Goal: Task Accomplishment & Management: Complete application form

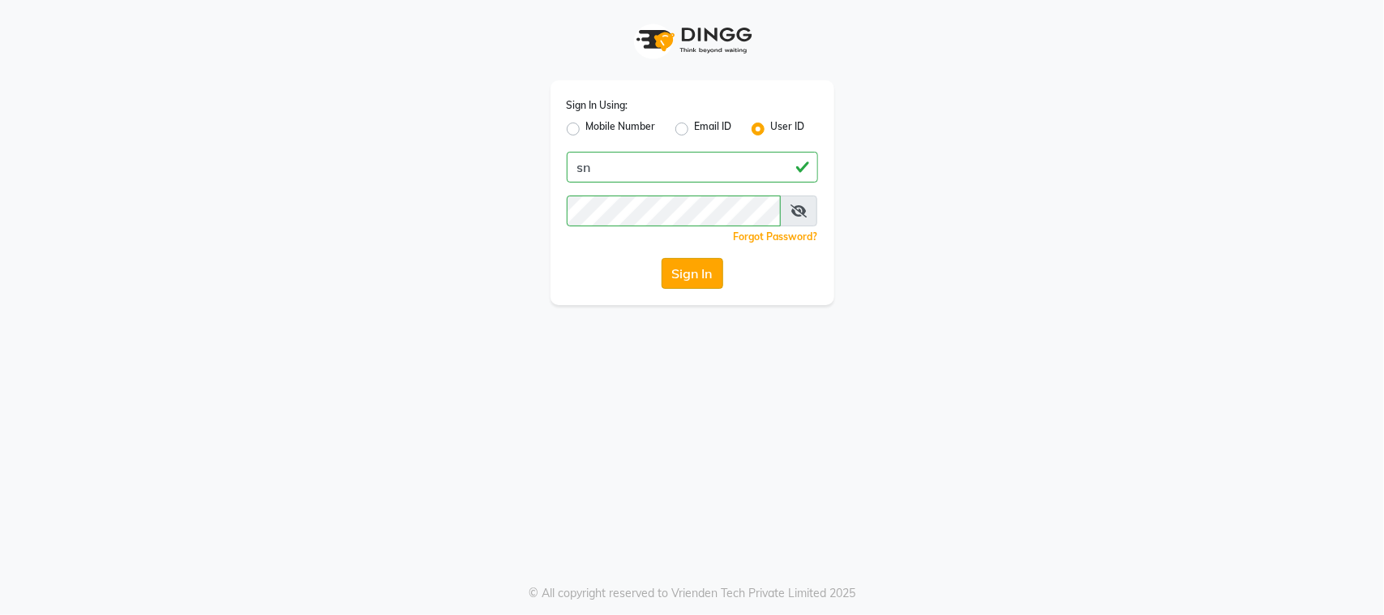
click at [711, 281] on button "Sign In" at bounding box center [693, 273] width 62 height 31
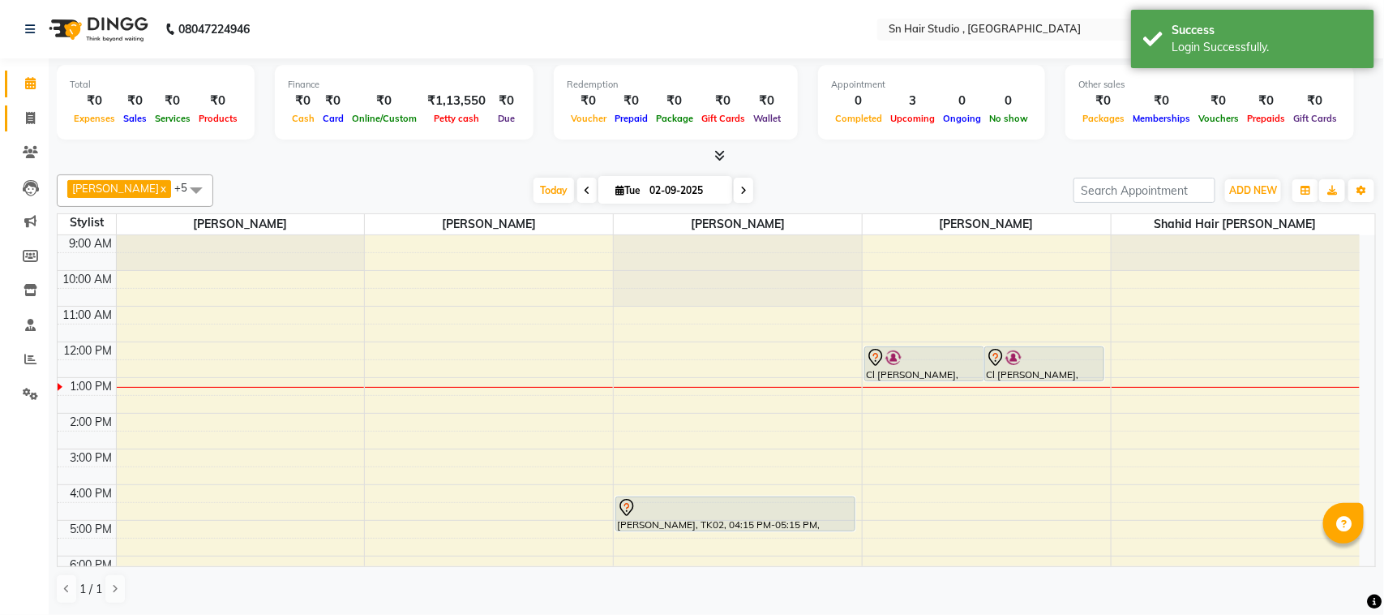
click at [25, 130] on link "Invoice" at bounding box center [24, 118] width 39 height 27
select select "service"
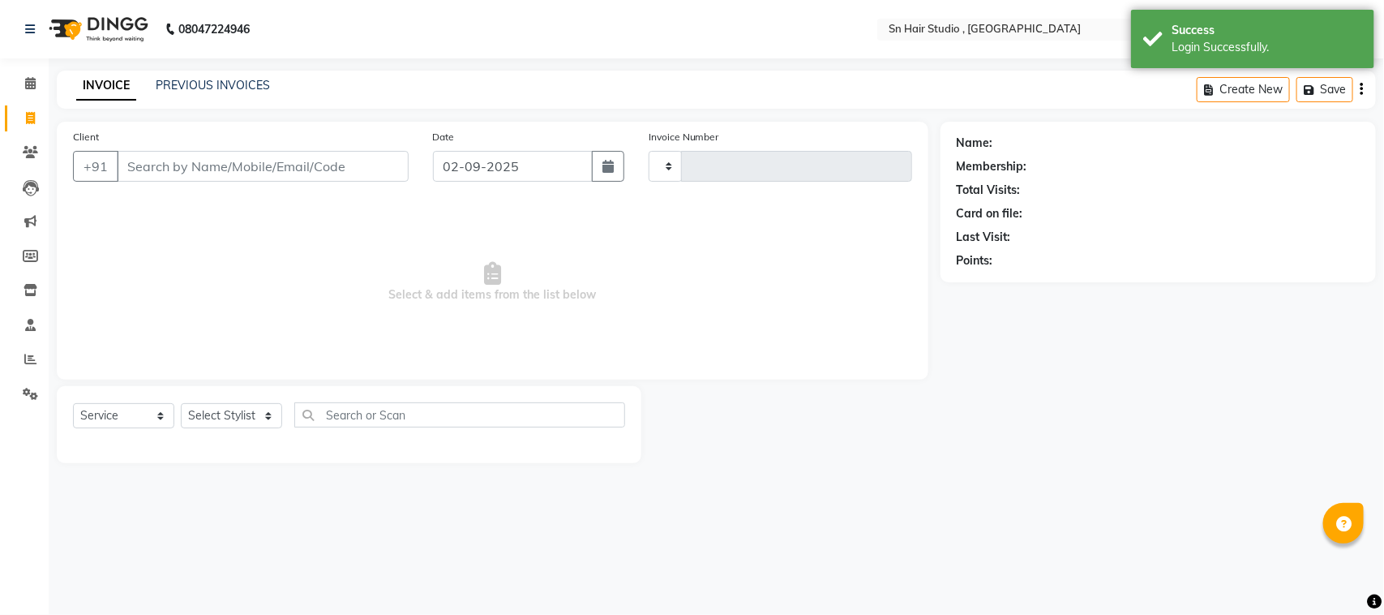
type input "1471"
select select "6415"
click at [207, 423] on select "Select Stylist Husain nishita pratiksha sajid shahid hair barber" at bounding box center [234, 415] width 107 height 25
select select "58014"
click at [181, 403] on select "Select Stylist Husain nishita pratiksha sajid shahid hair barber" at bounding box center [234, 415] width 107 height 25
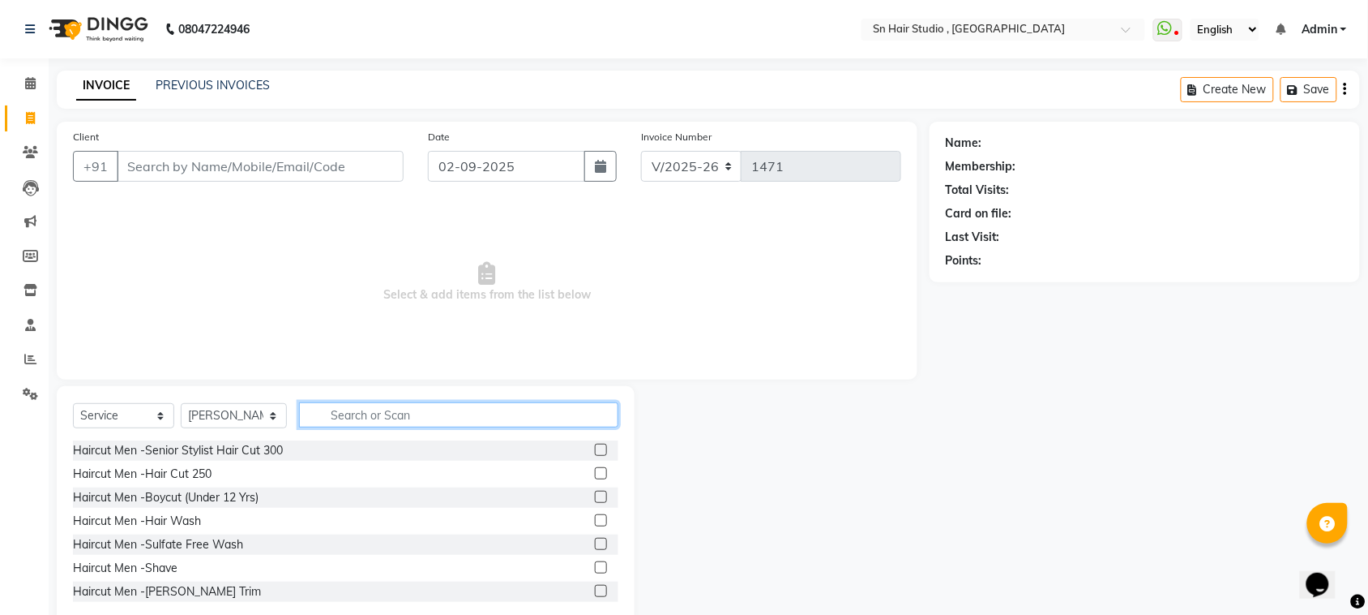
click at [351, 426] on input "text" at bounding box center [458, 414] width 319 height 25
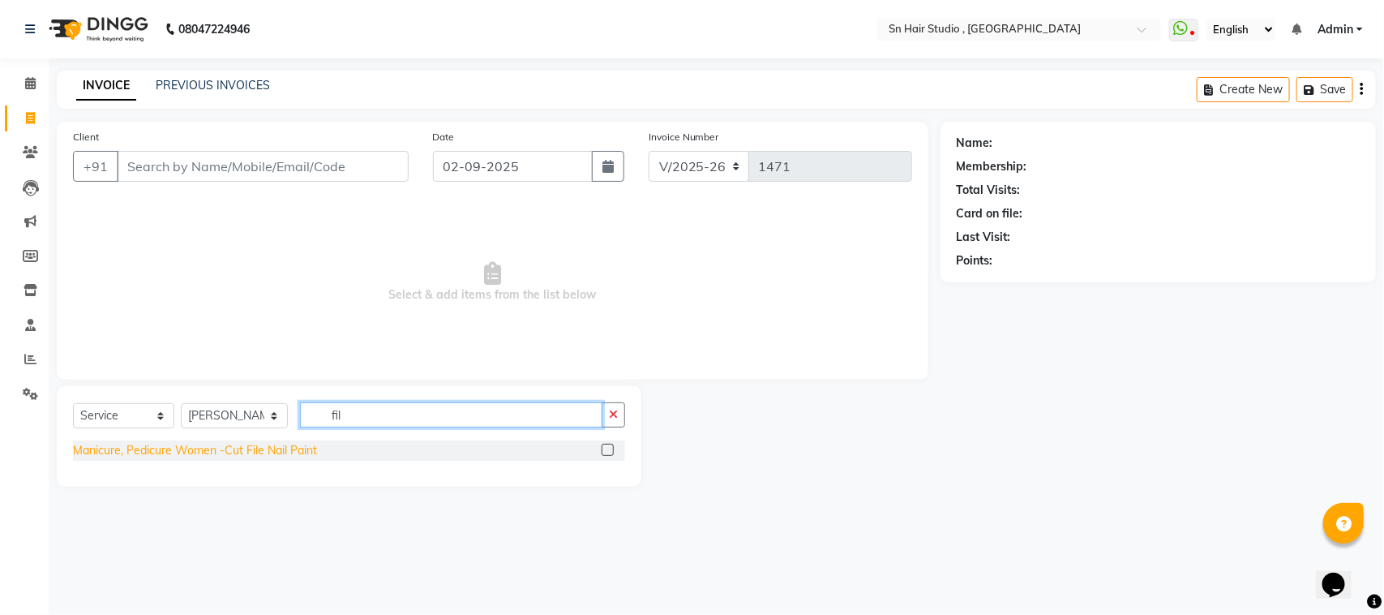
type input "fil"
click at [135, 451] on div "Manicure, Pedicure Women -Cut File Nail Paint" at bounding box center [195, 450] width 244 height 17
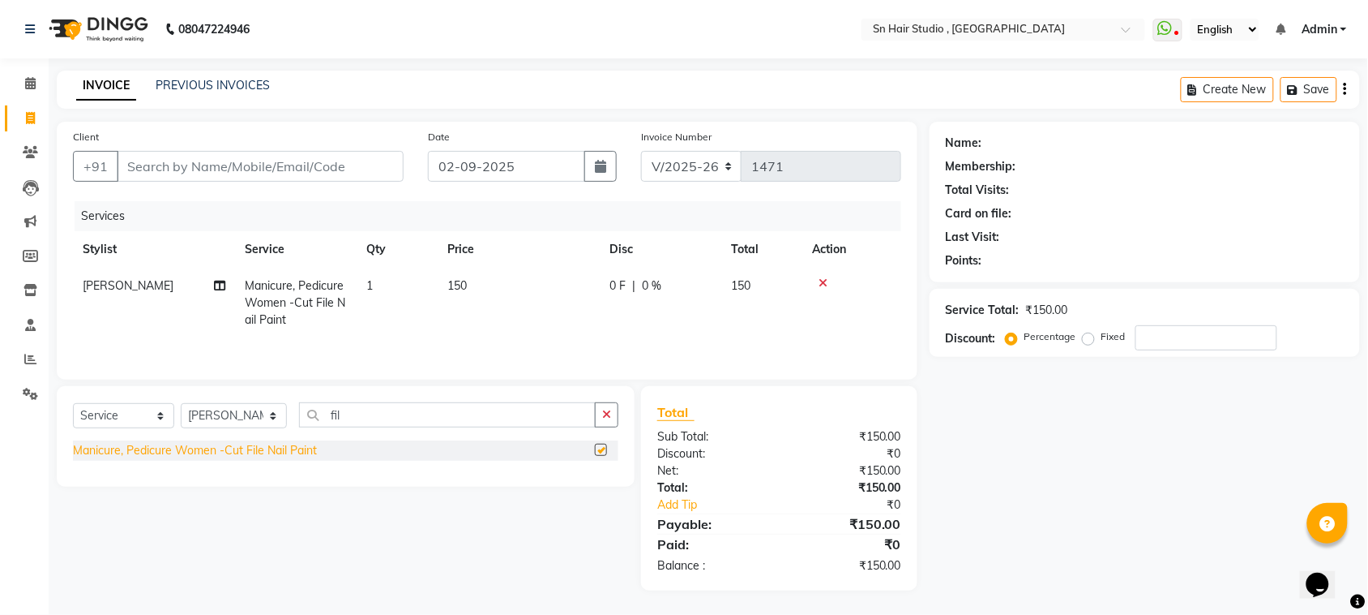
checkbox input "false"
click at [606, 411] on icon "button" at bounding box center [606, 414] width 9 height 11
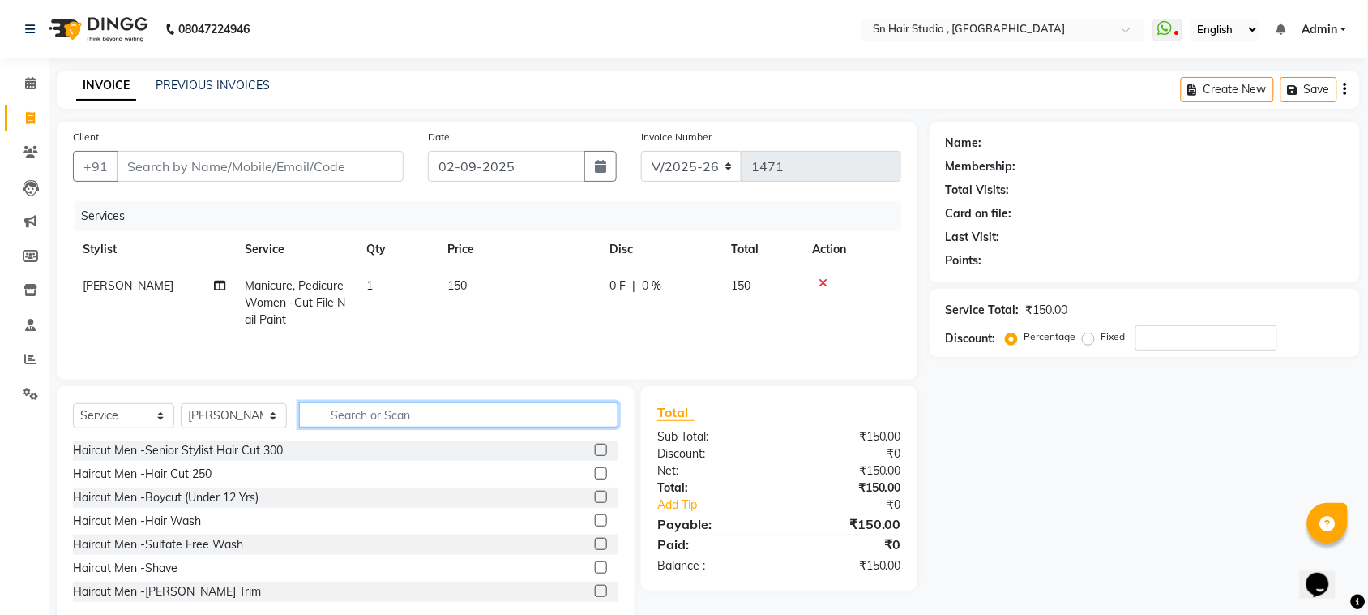
click at [573, 408] on input "text" at bounding box center [458, 414] width 319 height 25
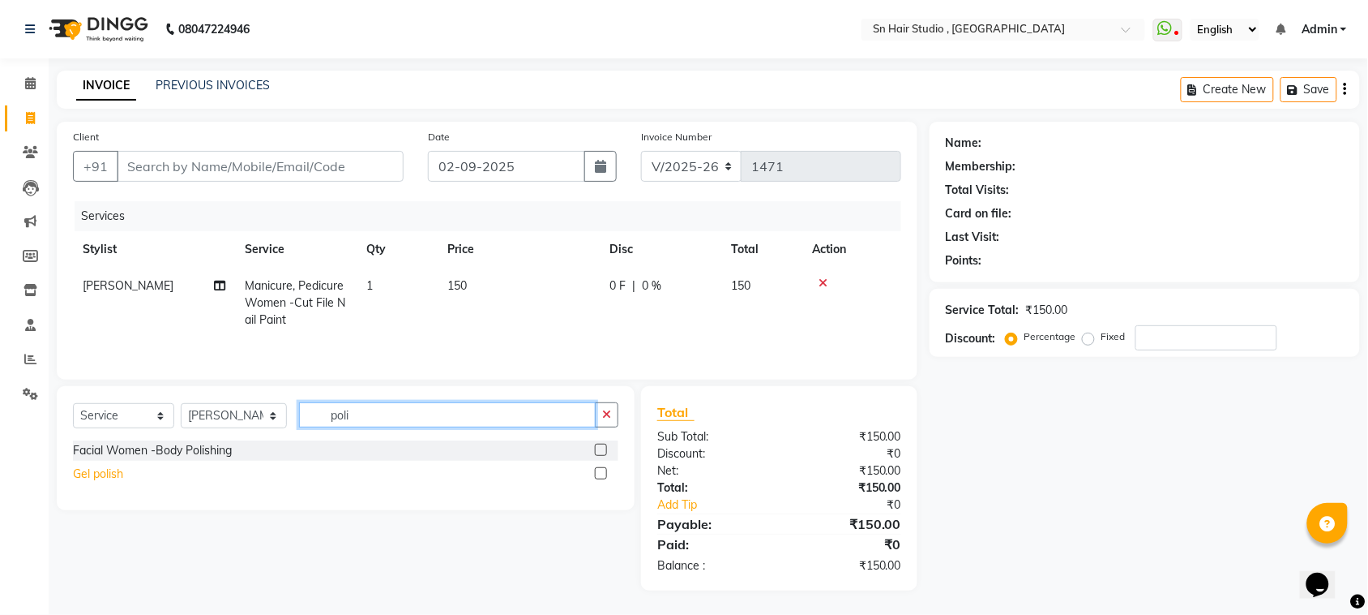
type input "poli"
click at [94, 477] on div "Gel polish" at bounding box center [98, 473] width 50 height 17
checkbox input "false"
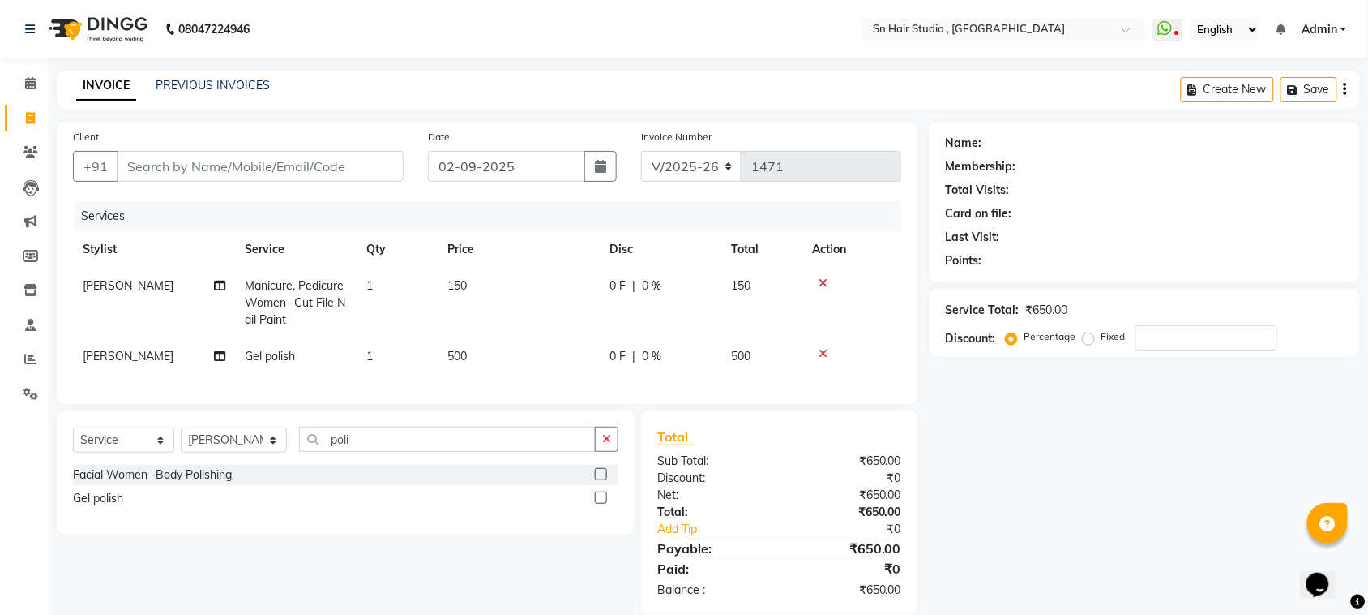
drag, startPoint x: 829, startPoint y: 345, endPoint x: 821, endPoint y: 350, distance: 9.9
click at [821, 350] on td at bounding box center [852, 356] width 99 height 36
click at [821, 350] on icon at bounding box center [823, 353] width 9 height 11
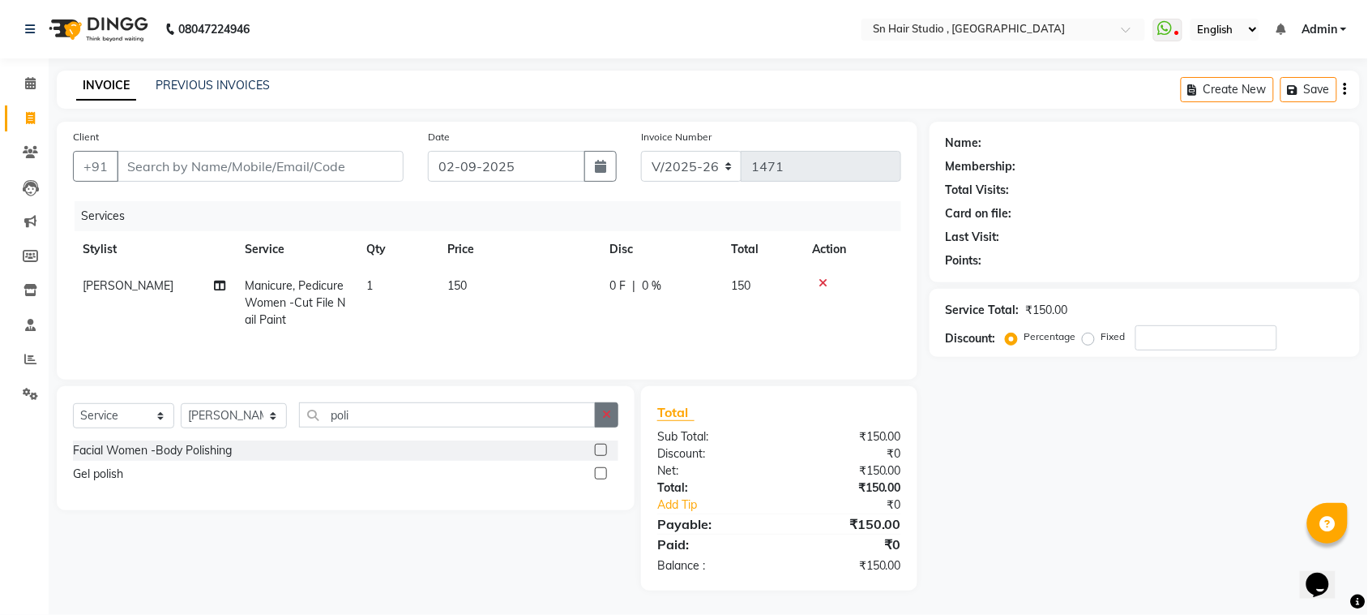
click at [602, 413] on icon "button" at bounding box center [606, 414] width 9 height 11
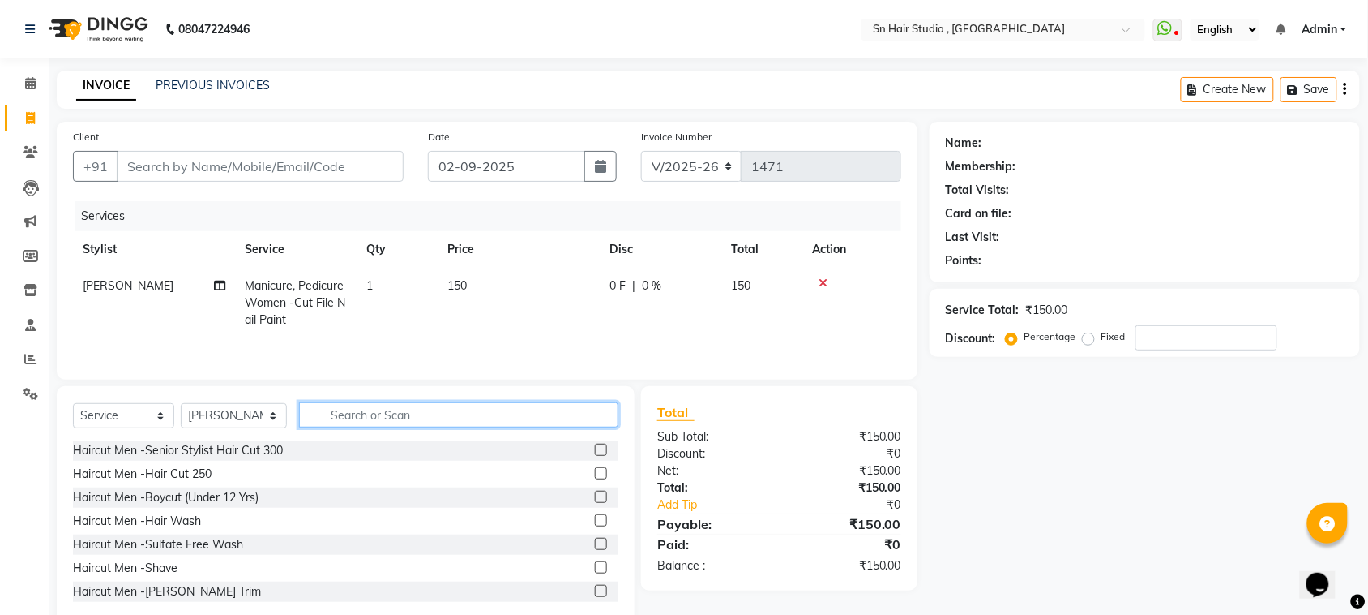
click at [379, 423] on input "text" at bounding box center [458, 414] width 319 height 25
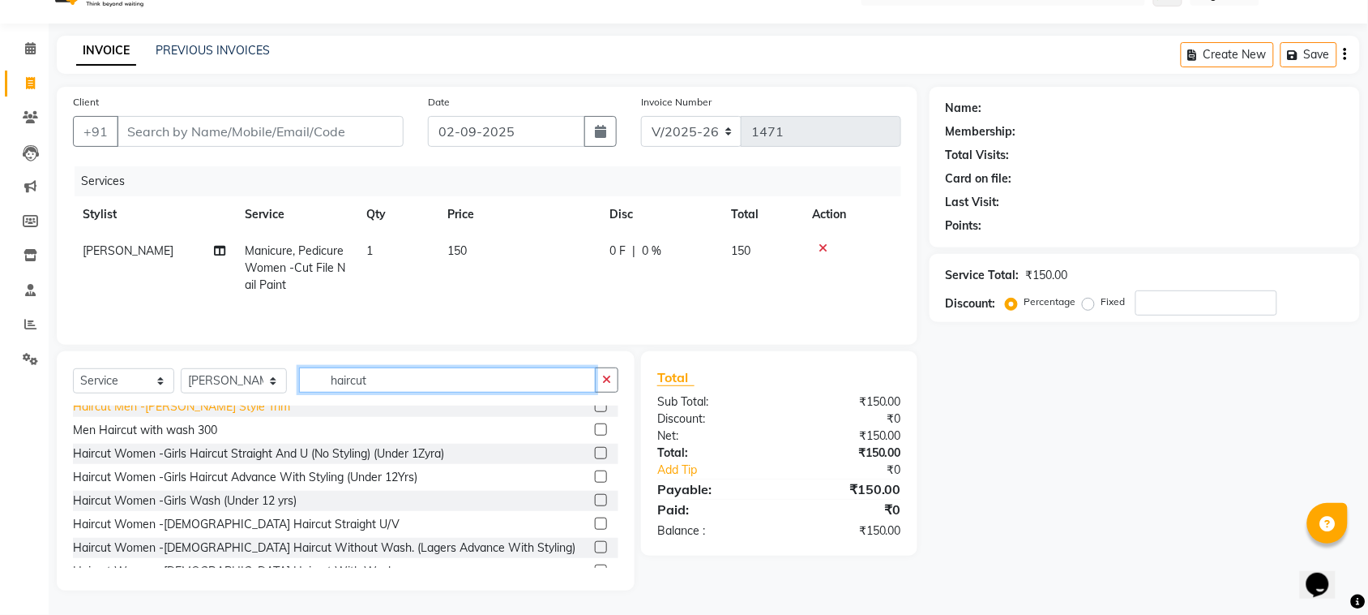
scroll to position [203, 0]
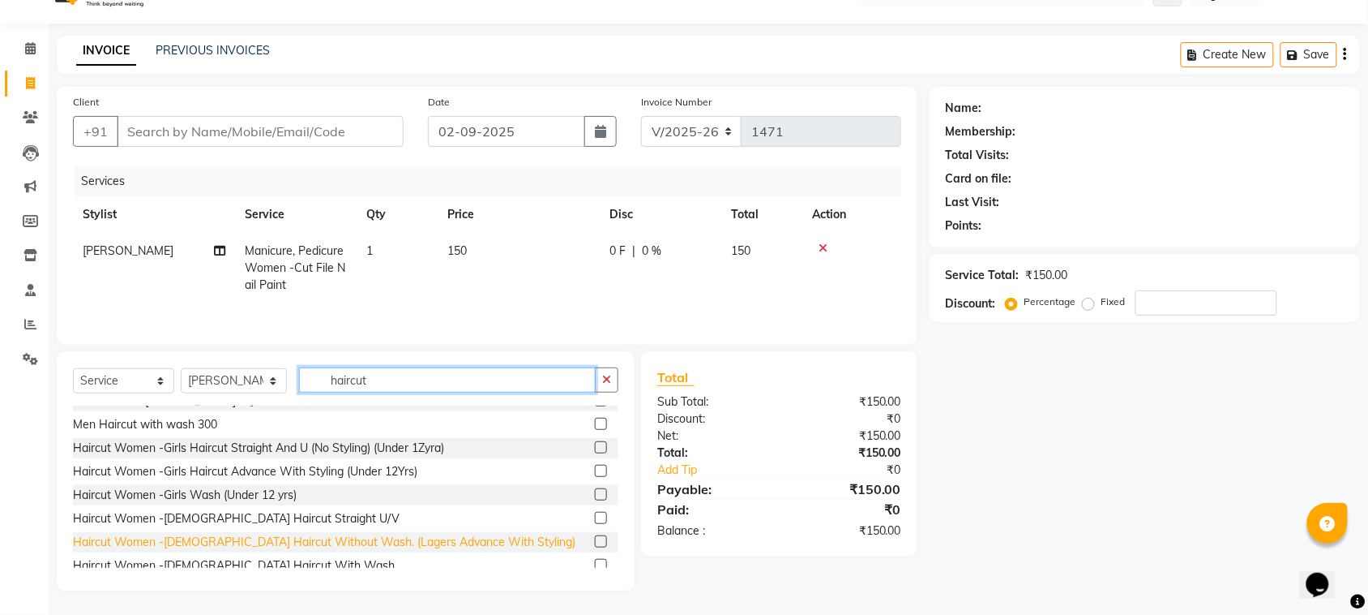
type input "haircut"
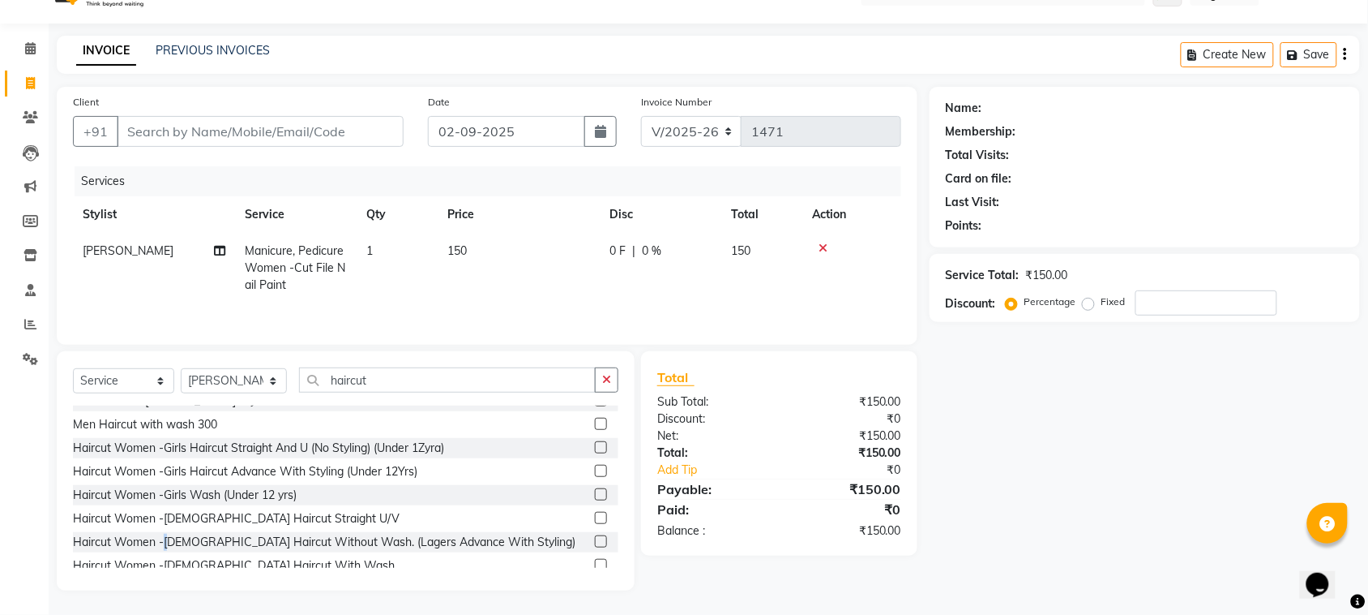
click at [167, 540] on div "Haircut Women -Female Haircut Without Wash. (Lagers Advance With Styling)" at bounding box center [324, 541] width 503 height 17
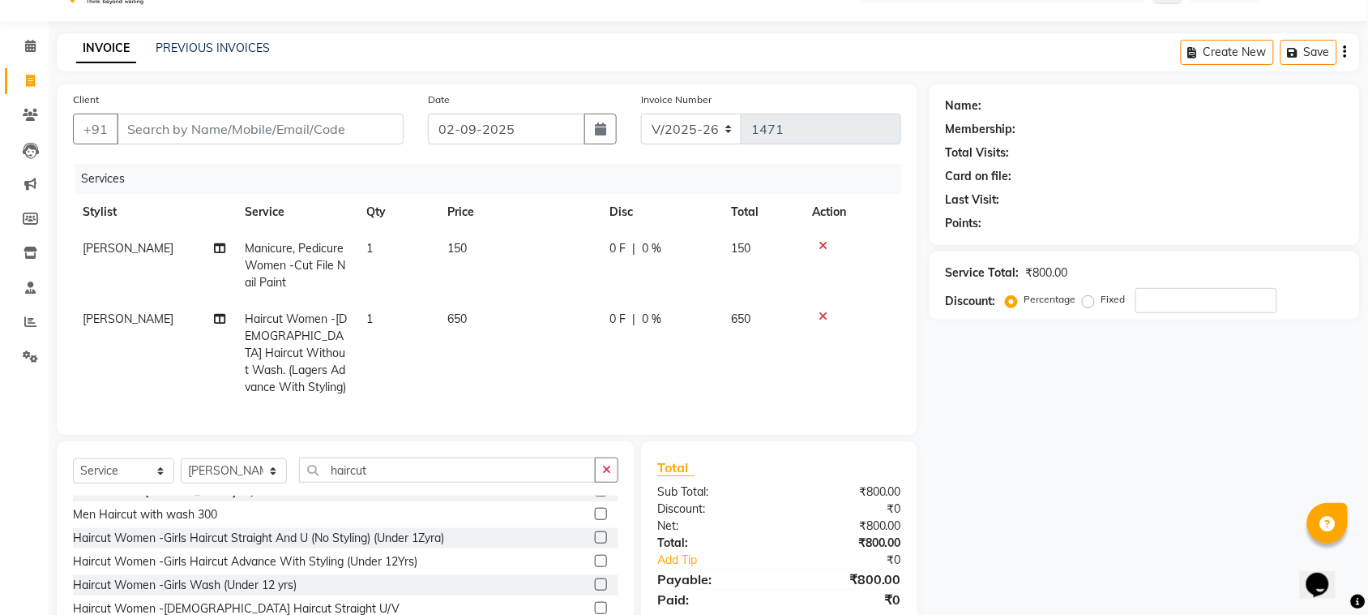
checkbox input "false"
click at [601, 482] on button "button" at bounding box center [607, 469] width 24 height 25
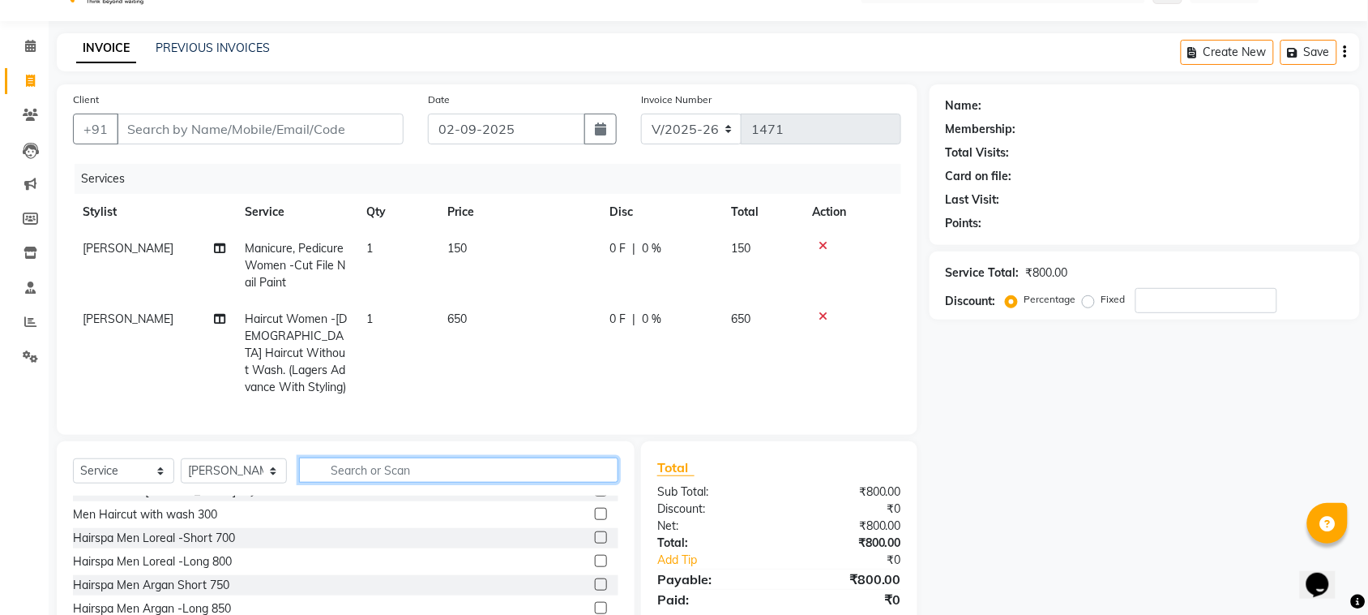
click at [405, 482] on input "text" at bounding box center [458, 469] width 319 height 25
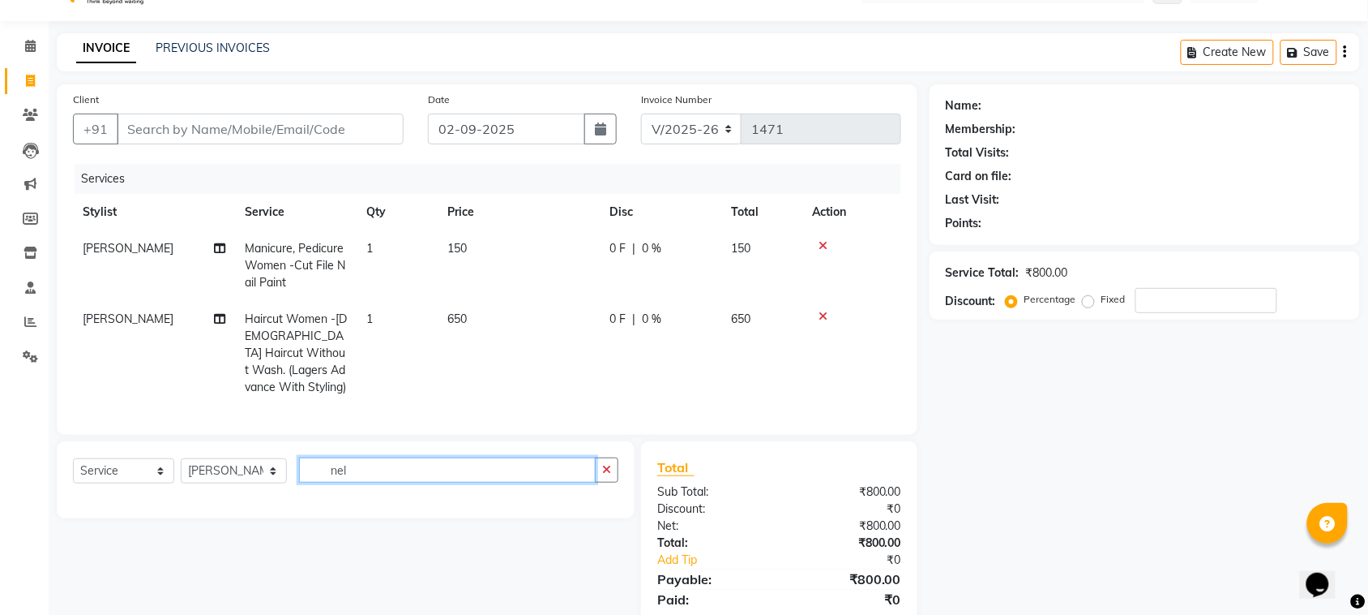
scroll to position [0, 0]
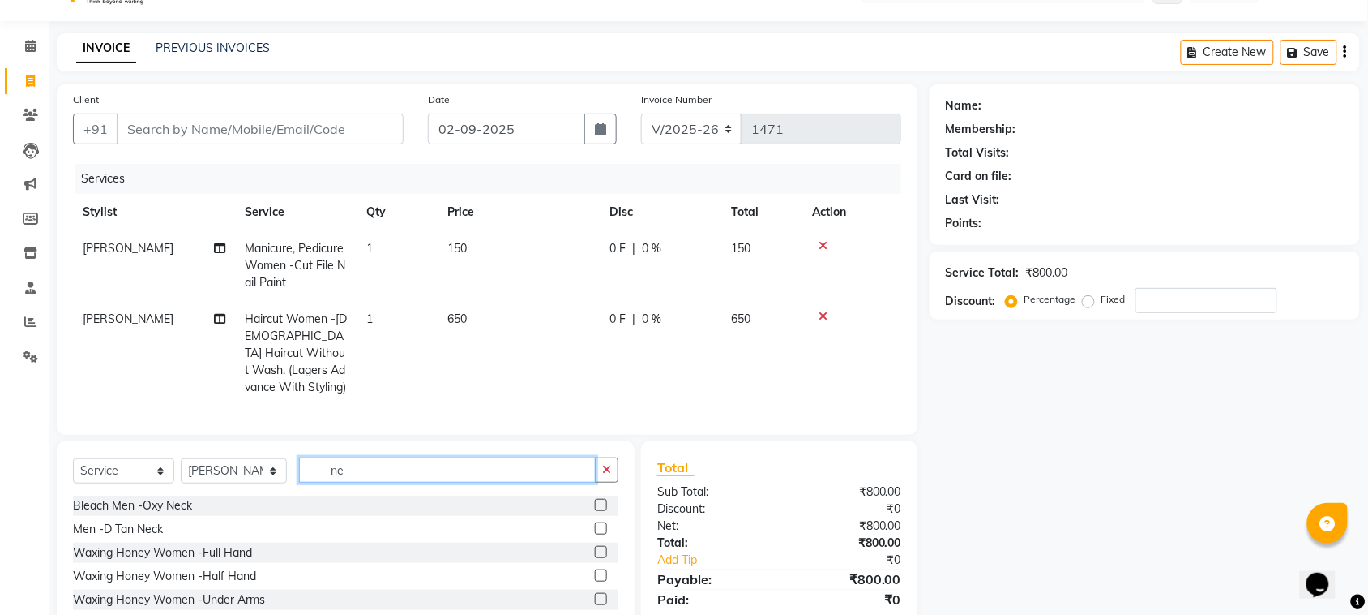
type input "n"
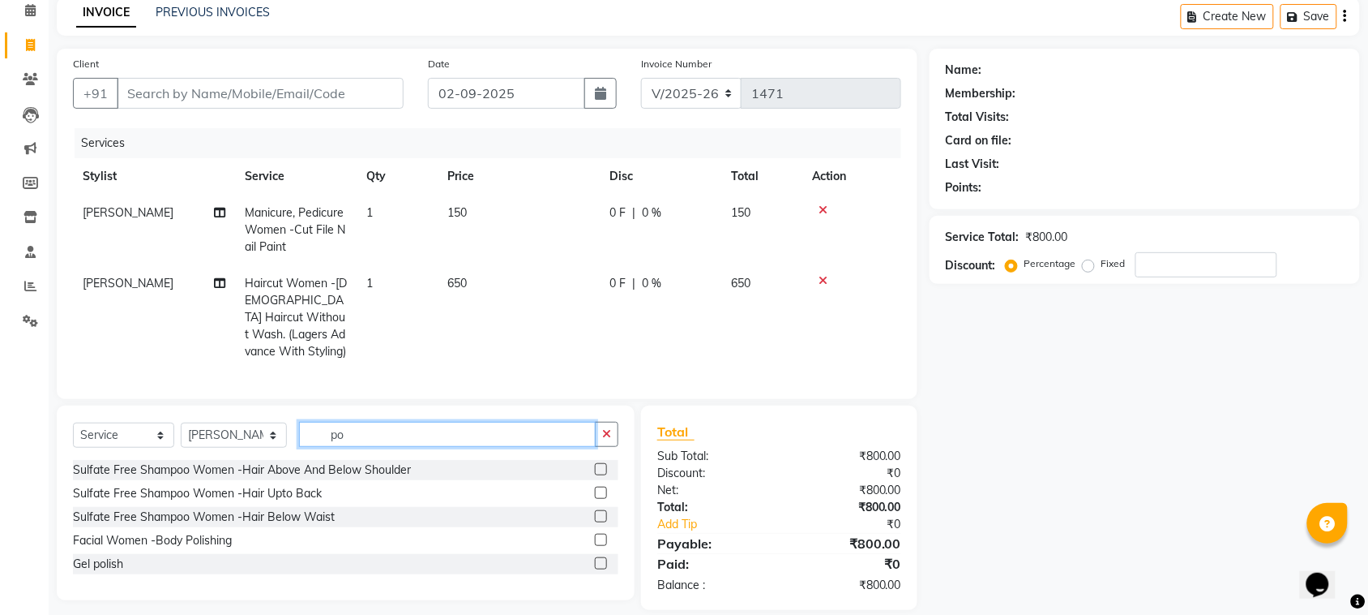
scroll to position [107, 0]
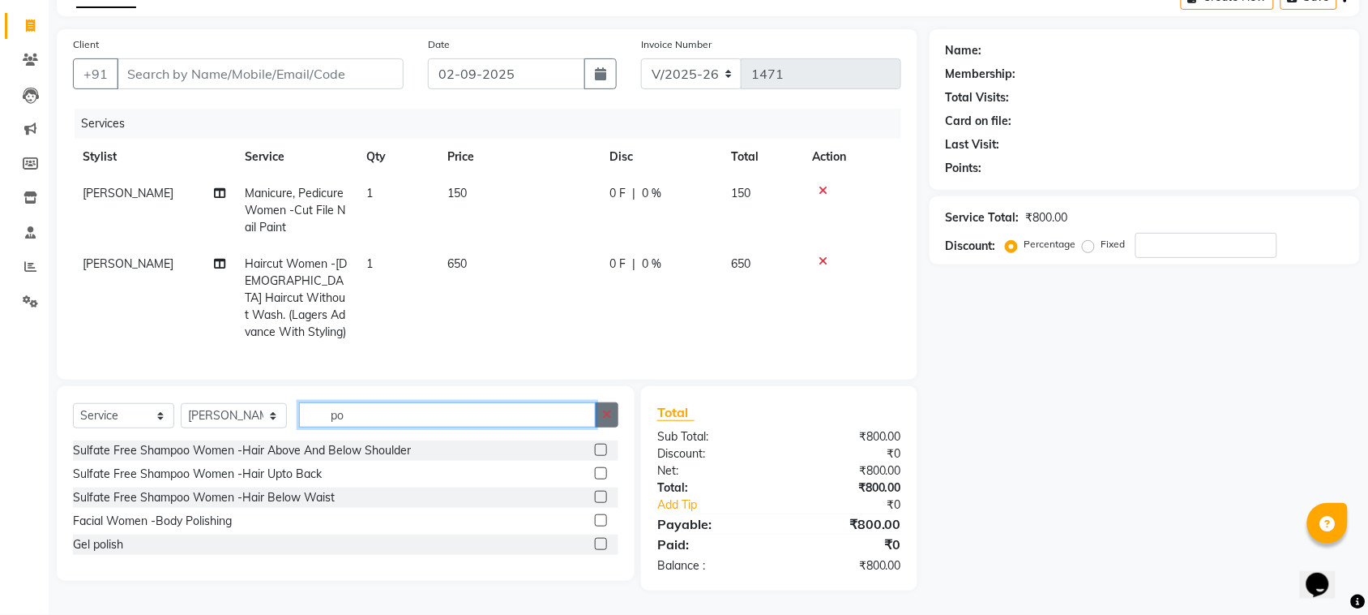
type input "po"
click at [614, 412] on button "button" at bounding box center [607, 414] width 24 height 25
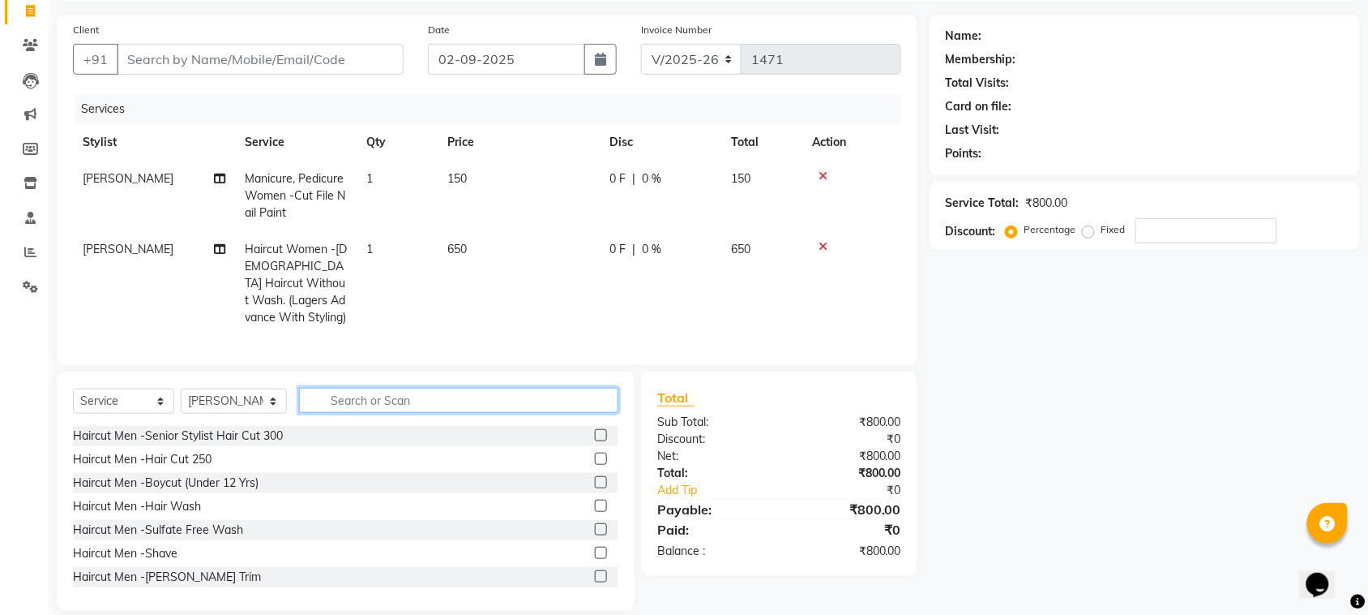
drag, startPoint x: 407, startPoint y: 403, endPoint x: 400, endPoint y: 382, distance: 22.3
click at [407, 402] on input "text" at bounding box center [458, 400] width 319 height 25
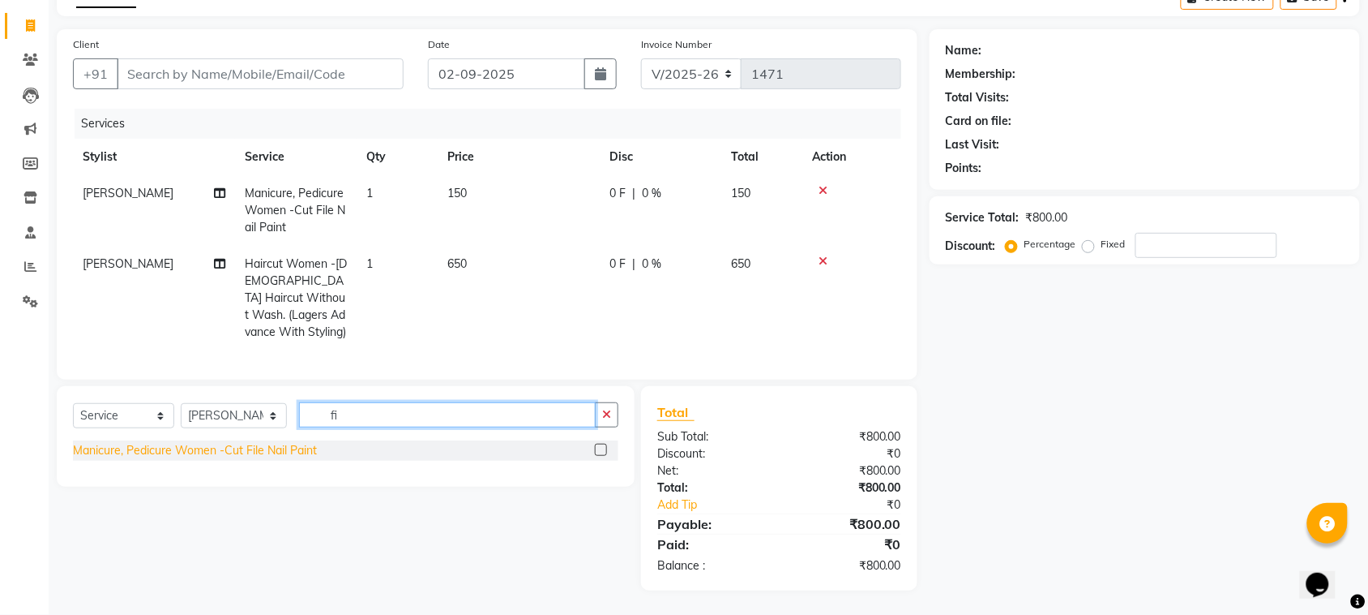
type input "fi"
click at [268, 452] on div "Manicure, Pedicure Women -Cut File Nail Paint" at bounding box center [195, 450] width 244 height 17
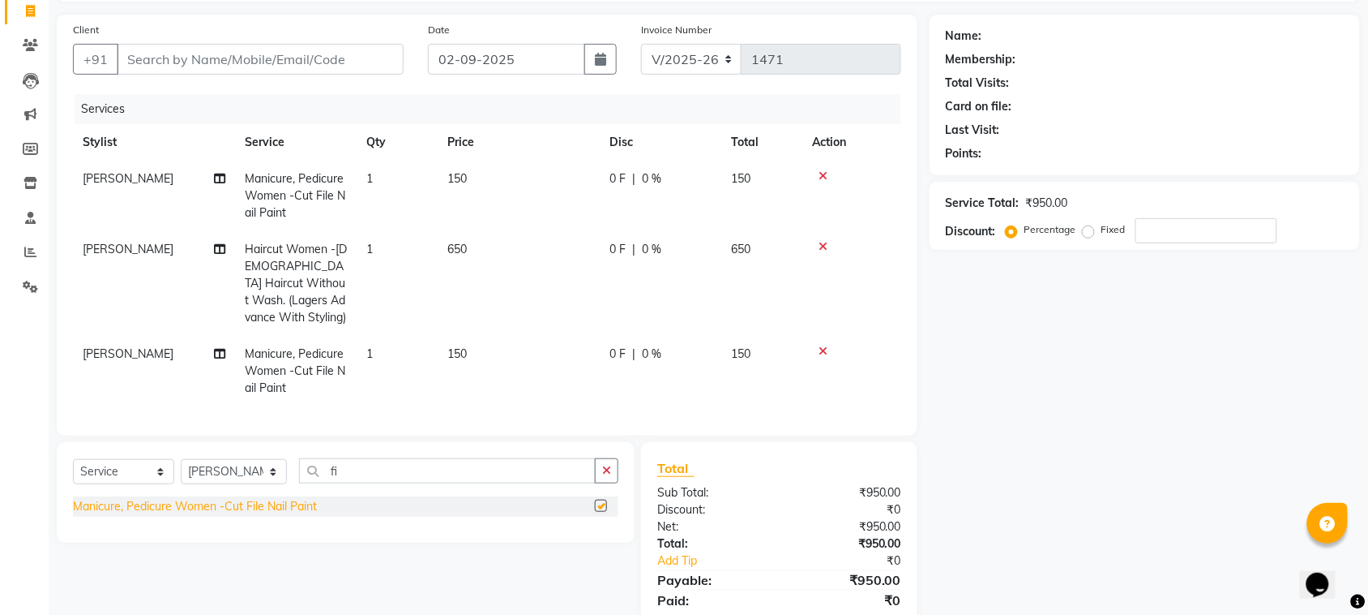
checkbox input "false"
click at [610, 483] on button "button" at bounding box center [607, 470] width 24 height 25
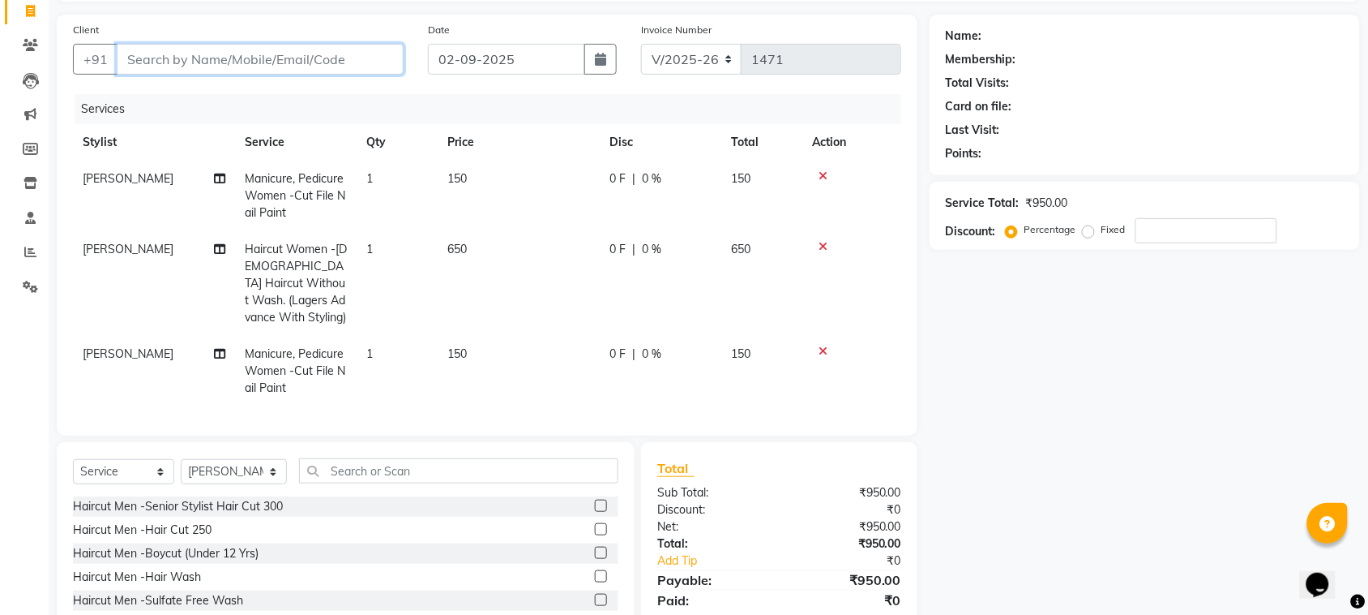
click at [195, 49] on input "Client" at bounding box center [260, 59] width 287 height 31
type input "p"
type input "0"
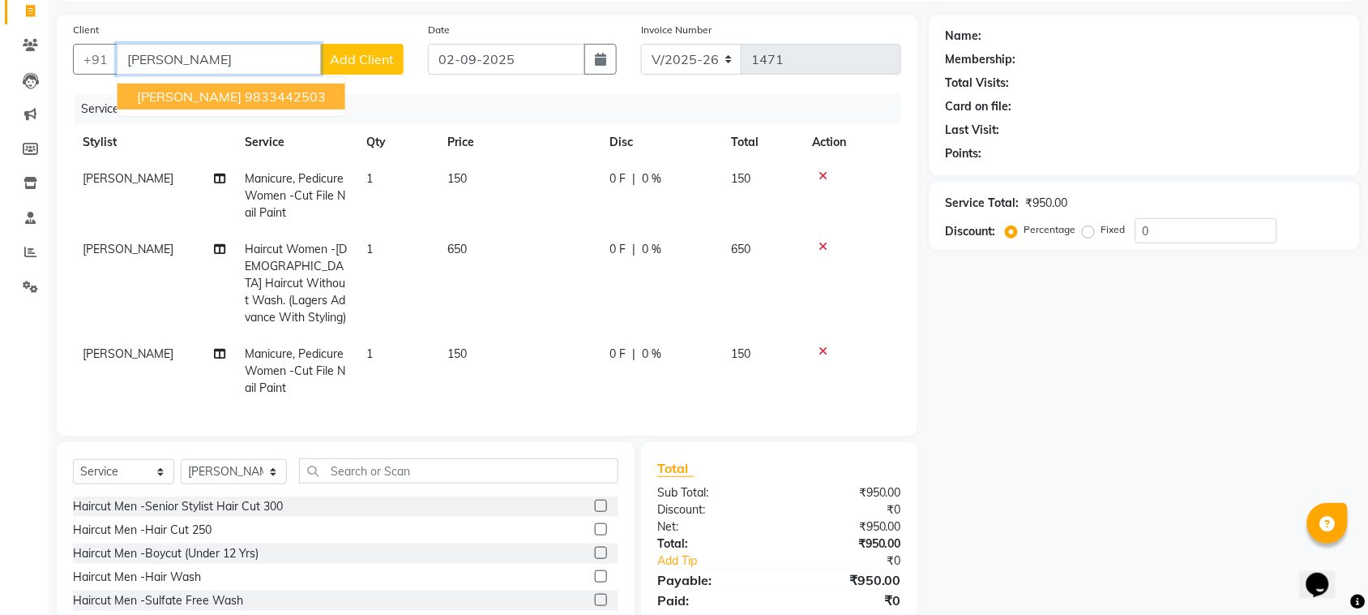
click at [176, 97] on span "vandana pohani" at bounding box center [189, 96] width 105 height 16
type input "9833442503"
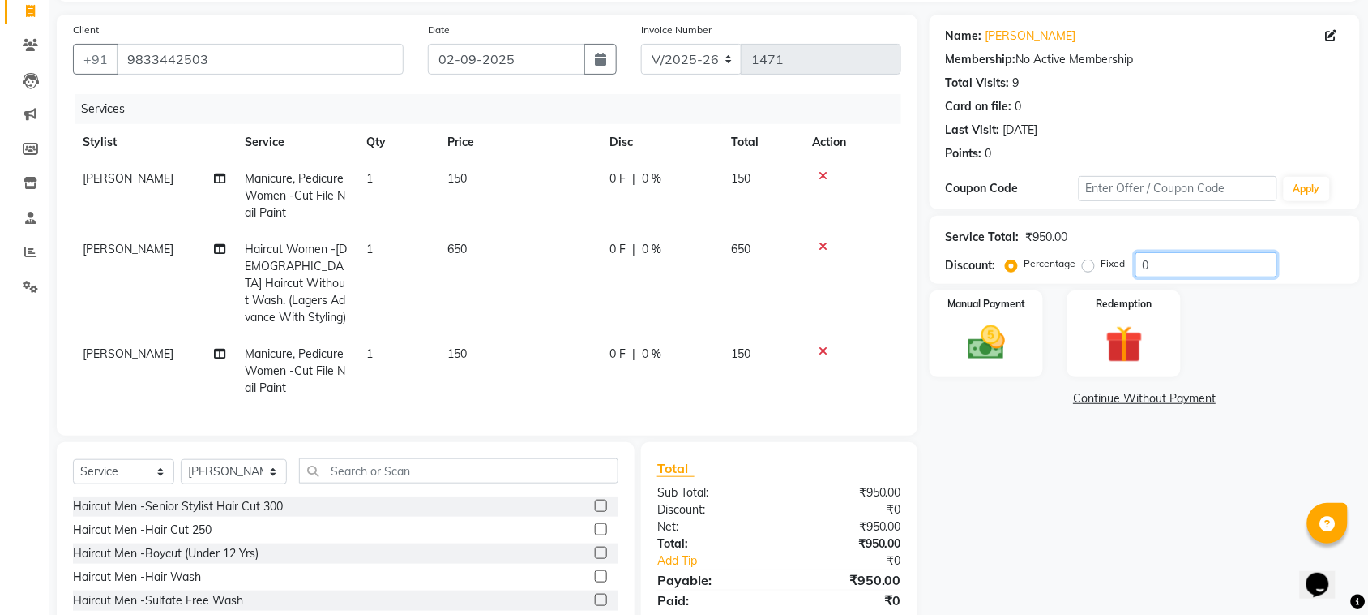
click at [1176, 262] on input "0" at bounding box center [1207, 264] width 142 height 25
type input "020"
click at [467, 253] on span "650" at bounding box center [457, 249] width 19 height 15
select select "58014"
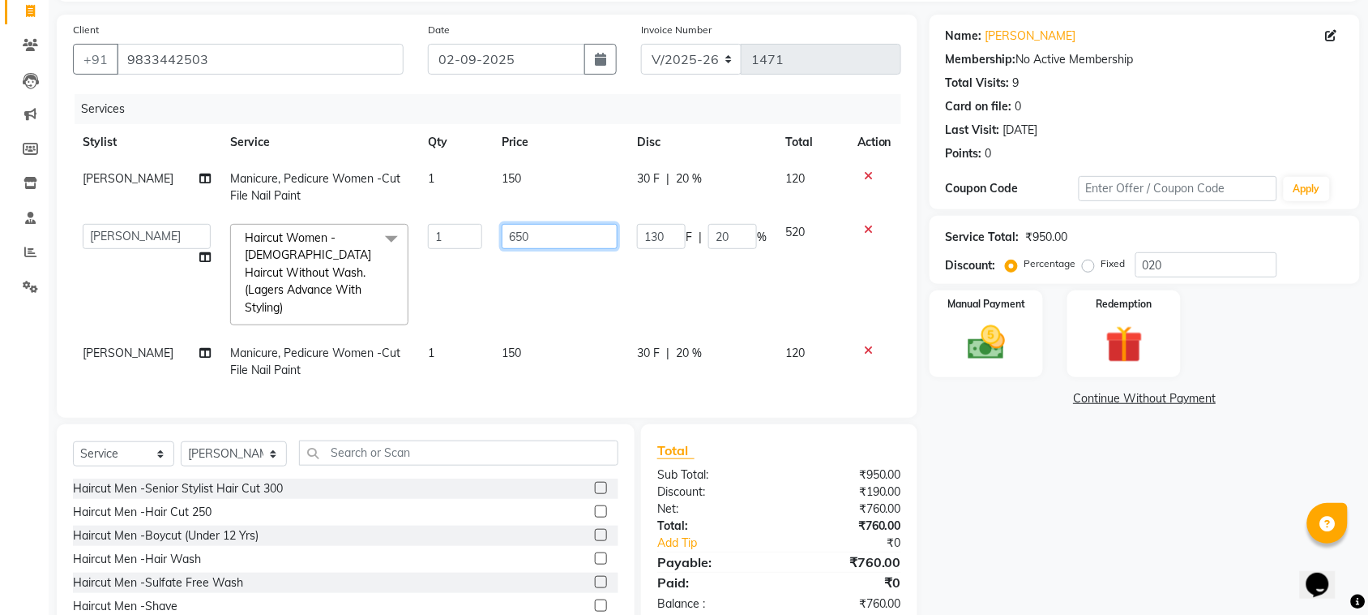
click at [559, 233] on input "650" at bounding box center [560, 236] width 116 height 25
type input "6"
type input "500"
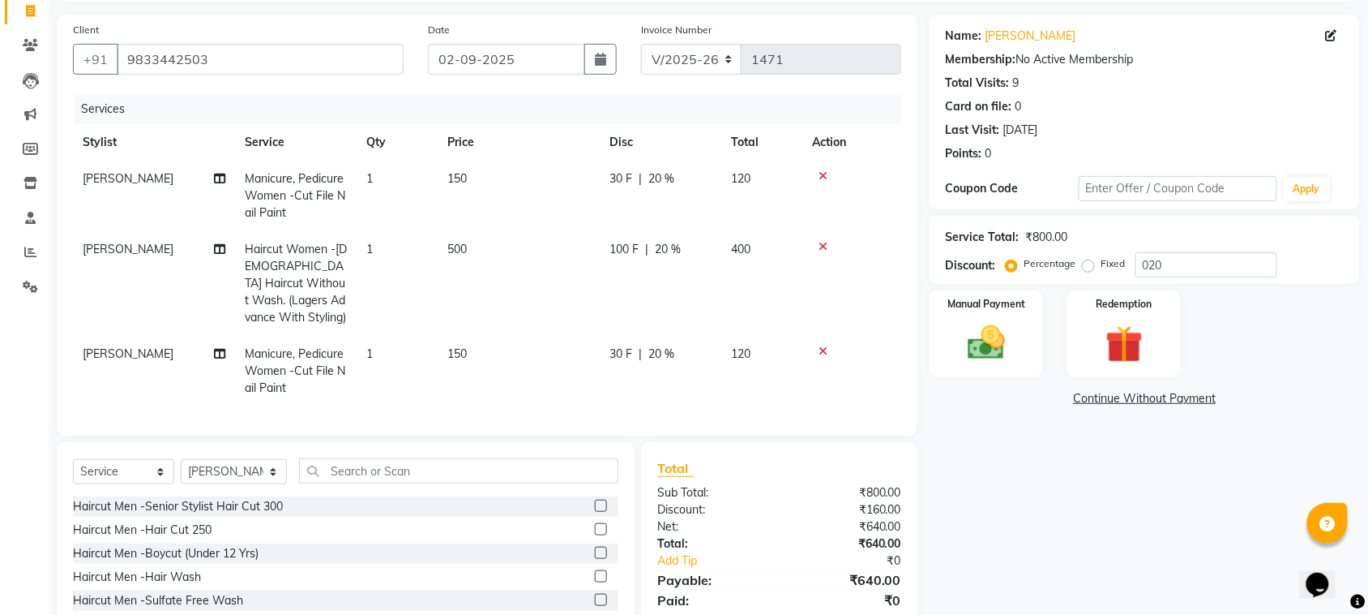
click at [572, 278] on td "500" at bounding box center [519, 283] width 162 height 105
select select "58014"
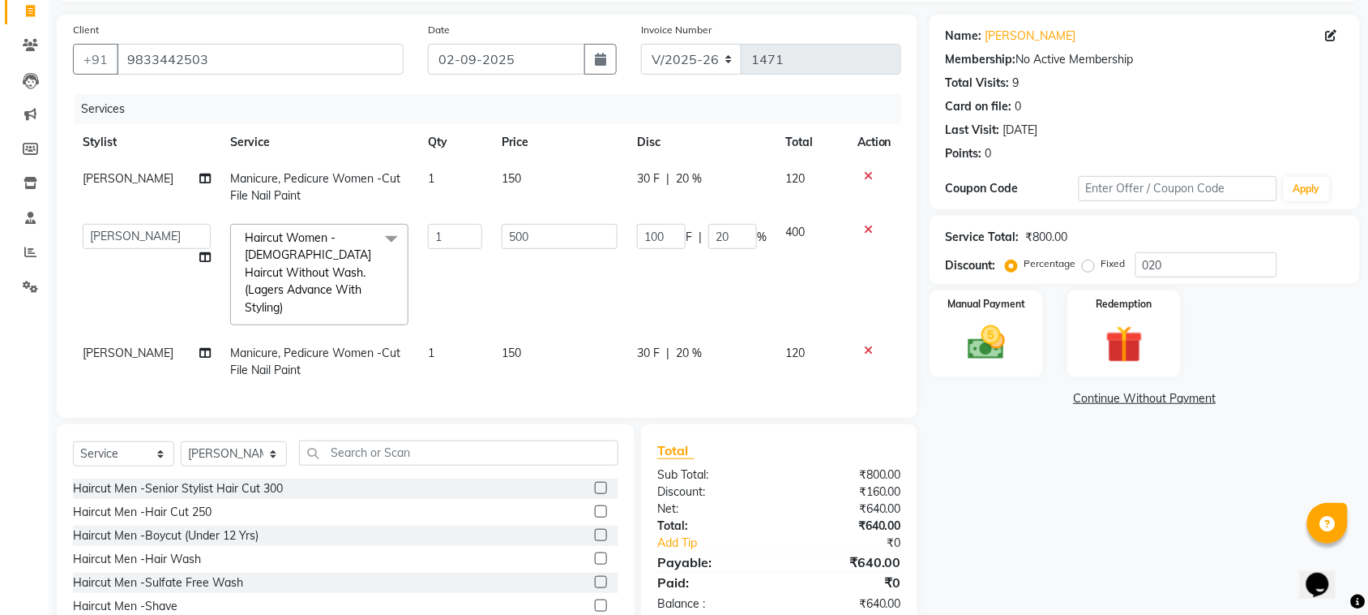
click at [790, 345] on span "120" at bounding box center [795, 352] width 19 height 15
select select "58014"
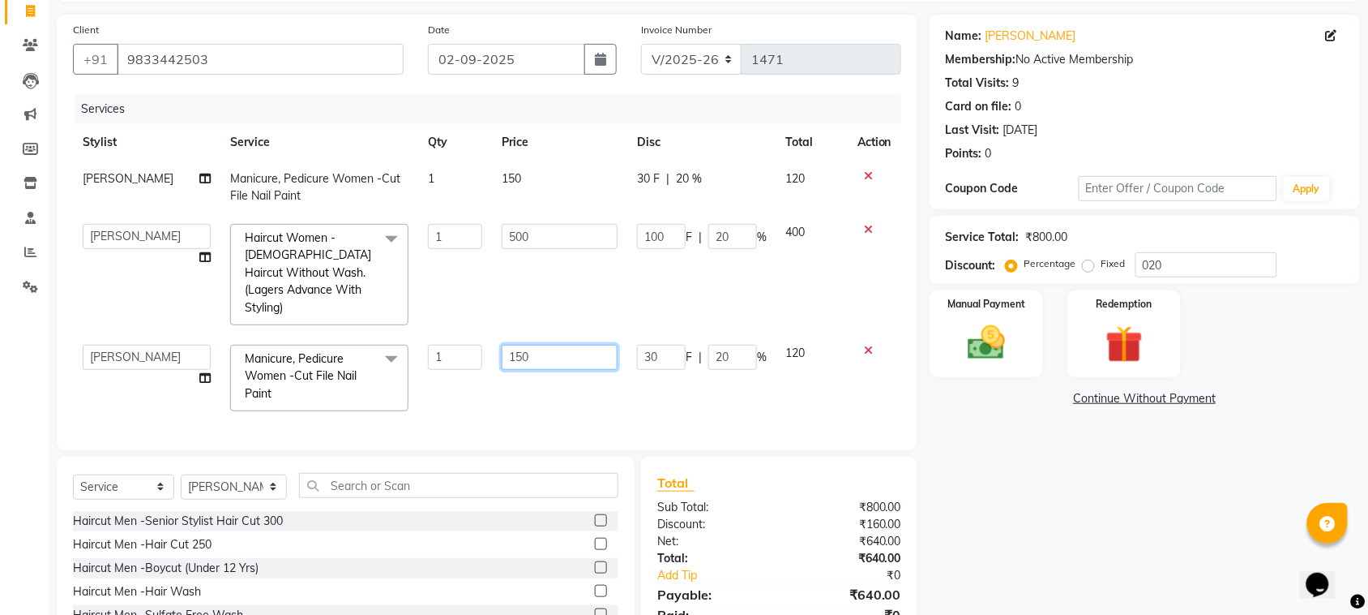
click at [568, 345] on input "150" at bounding box center [560, 357] width 116 height 25
type input "1"
type input "100"
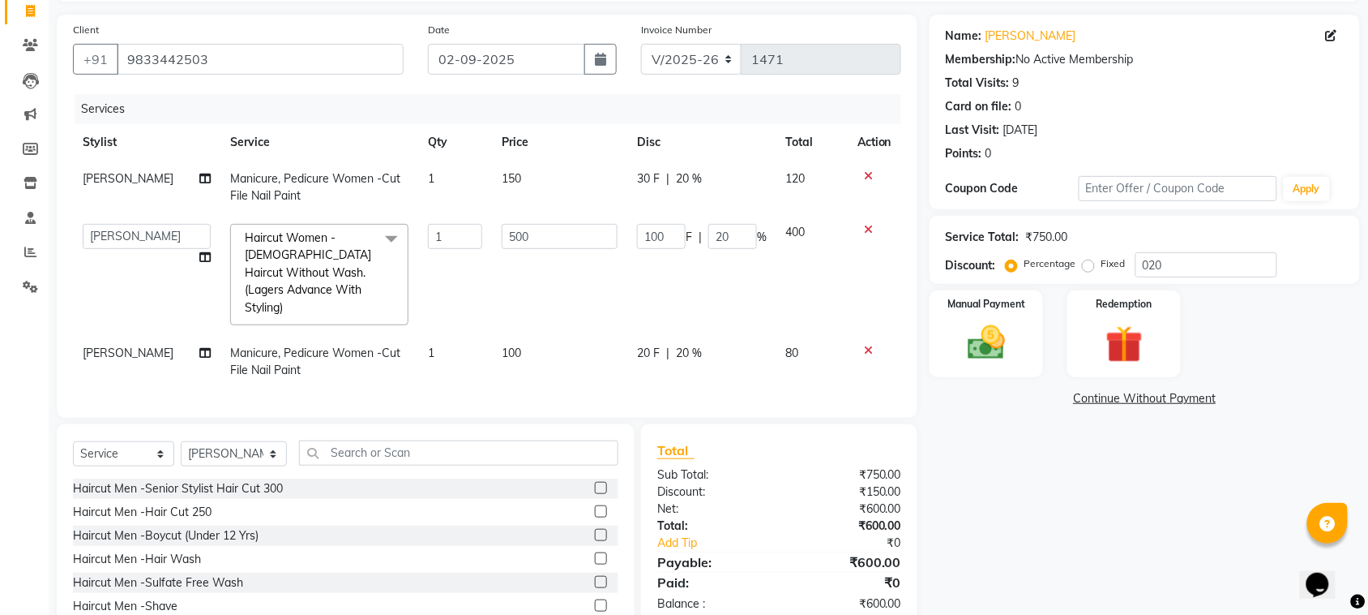
click at [601, 373] on div "Services Stylist Service Qty Price Disc Total Action pratiksha Manicure, Pedicu…" at bounding box center [487, 247] width 829 height 307
click at [820, 163] on td "120" at bounding box center [812, 188] width 71 height 54
select select "58014"
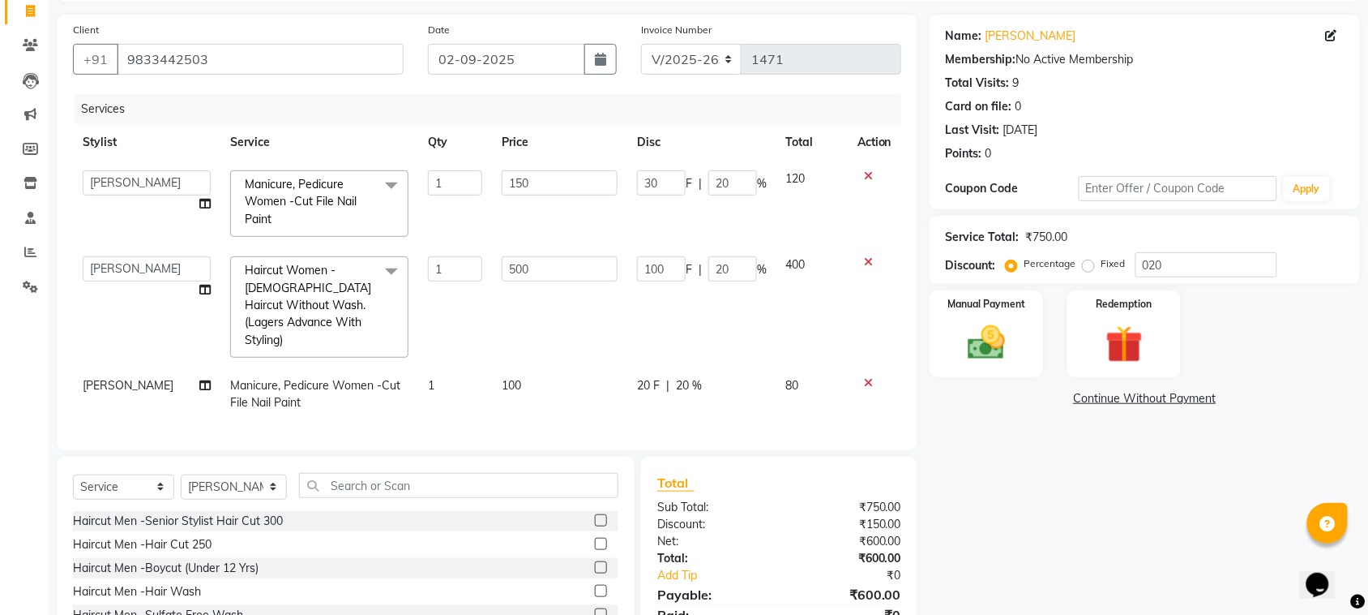
click at [807, 178] on td "120" at bounding box center [812, 204] width 71 height 86
click at [581, 173] on input "150" at bounding box center [560, 182] width 116 height 25
type input "100"
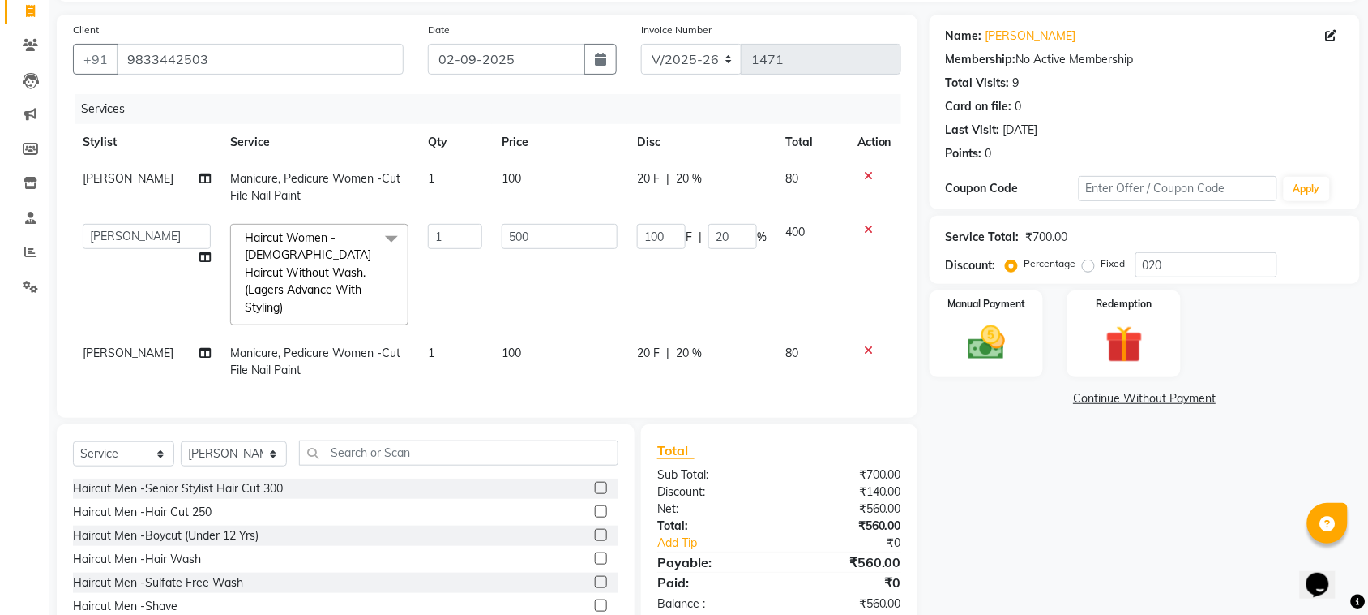
click at [581, 327] on tbody "pratiksha Manicure, Pedicure Women -Cut File Nail Paint 1 100 20 F | 20 % 80 Hu…" at bounding box center [487, 275] width 829 height 228
click at [1181, 249] on div "Service Total: ₹700.00 Discount: Percentage Fixed 020" at bounding box center [1145, 249] width 398 height 55
click at [1184, 256] on input "020" at bounding box center [1207, 264] width 142 height 25
type input "02"
type input "10"
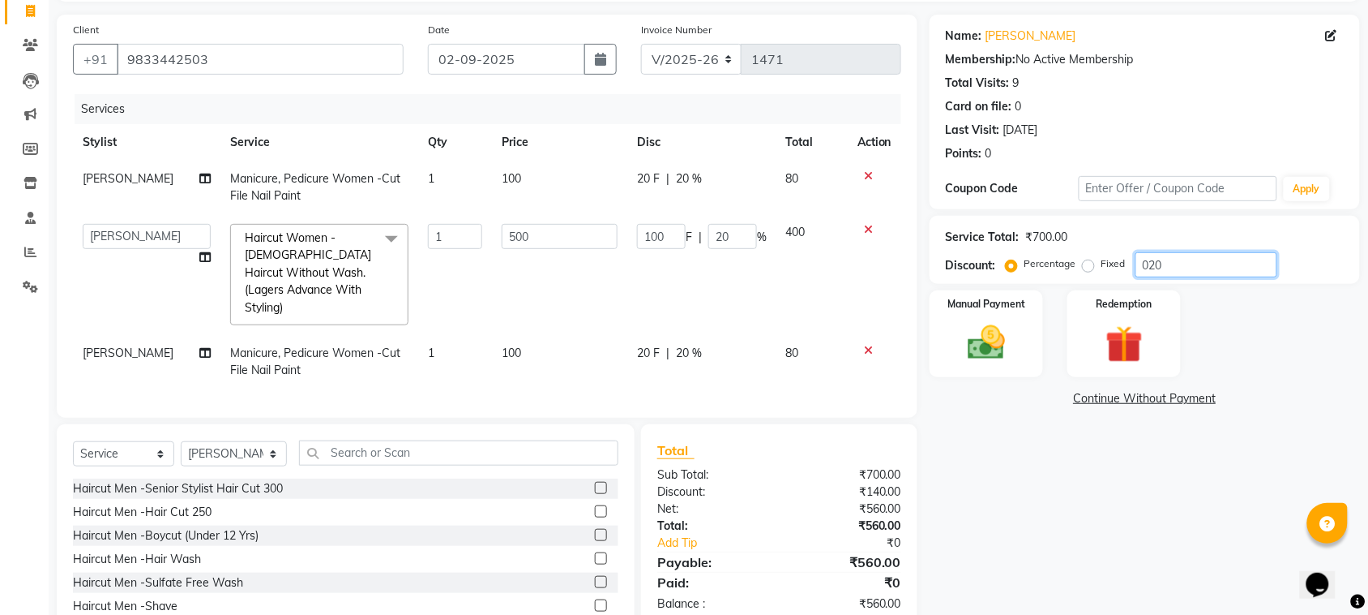
type input "2"
type input "0"
click at [864, 174] on icon at bounding box center [868, 175] width 9 height 11
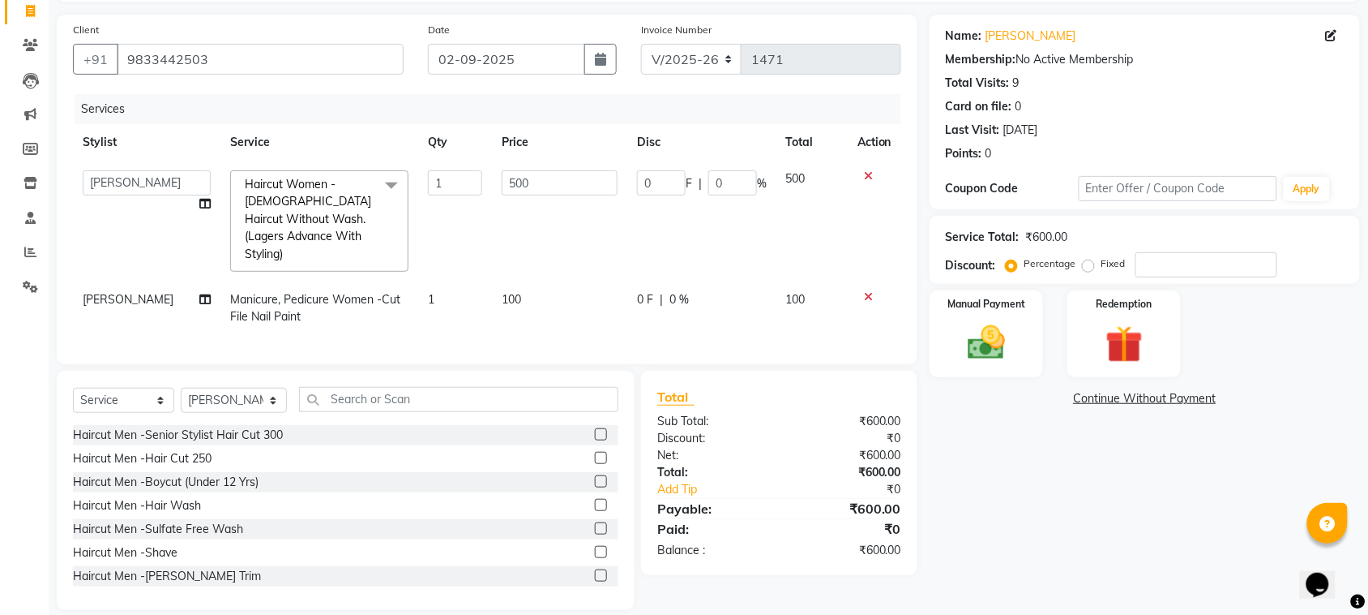
click at [865, 175] on icon at bounding box center [868, 175] width 9 height 11
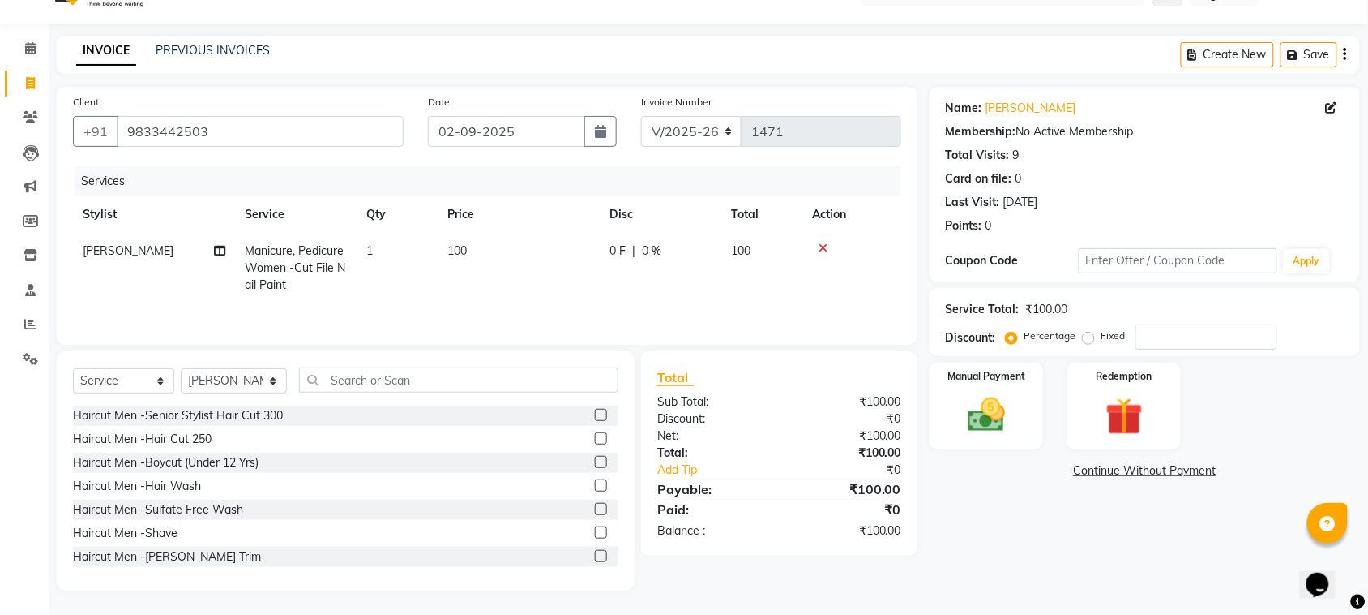
click at [820, 242] on icon at bounding box center [823, 247] width 9 height 11
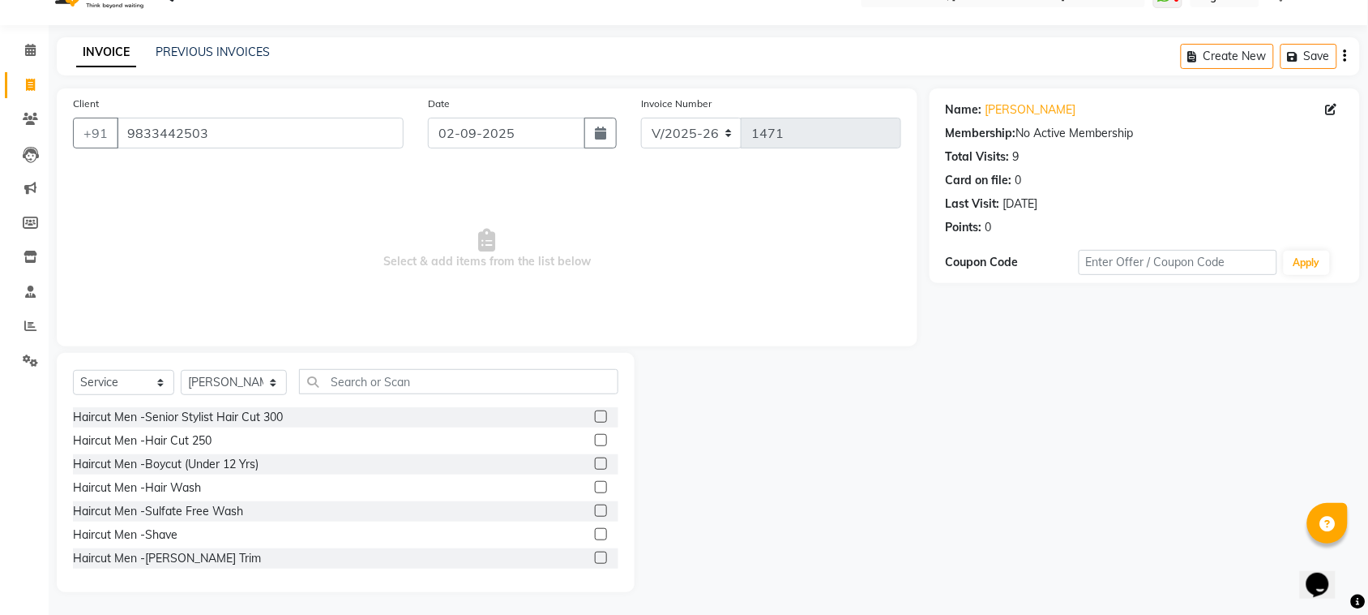
click at [595, 416] on label at bounding box center [601, 416] width 12 height 12
click at [595, 416] on input "checkbox" at bounding box center [600, 417] width 11 height 11
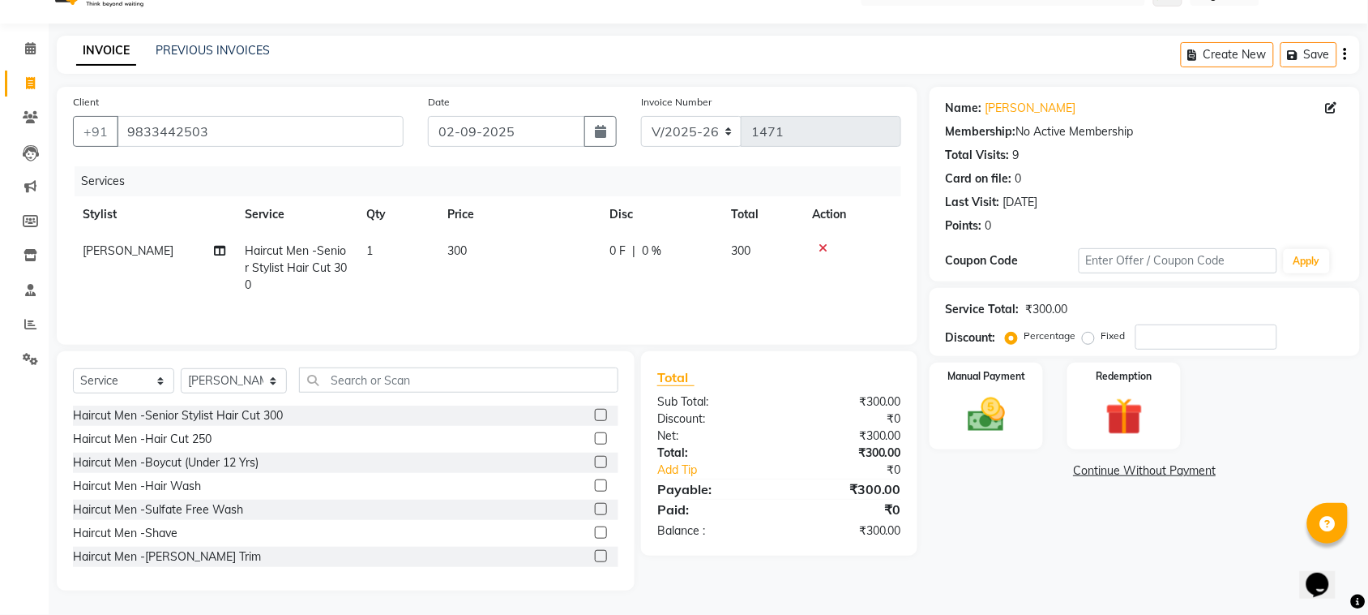
checkbox input "false"
click at [595, 533] on label at bounding box center [601, 532] width 12 height 12
click at [595, 533] on input "checkbox" at bounding box center [600, 533] width 11 height 11
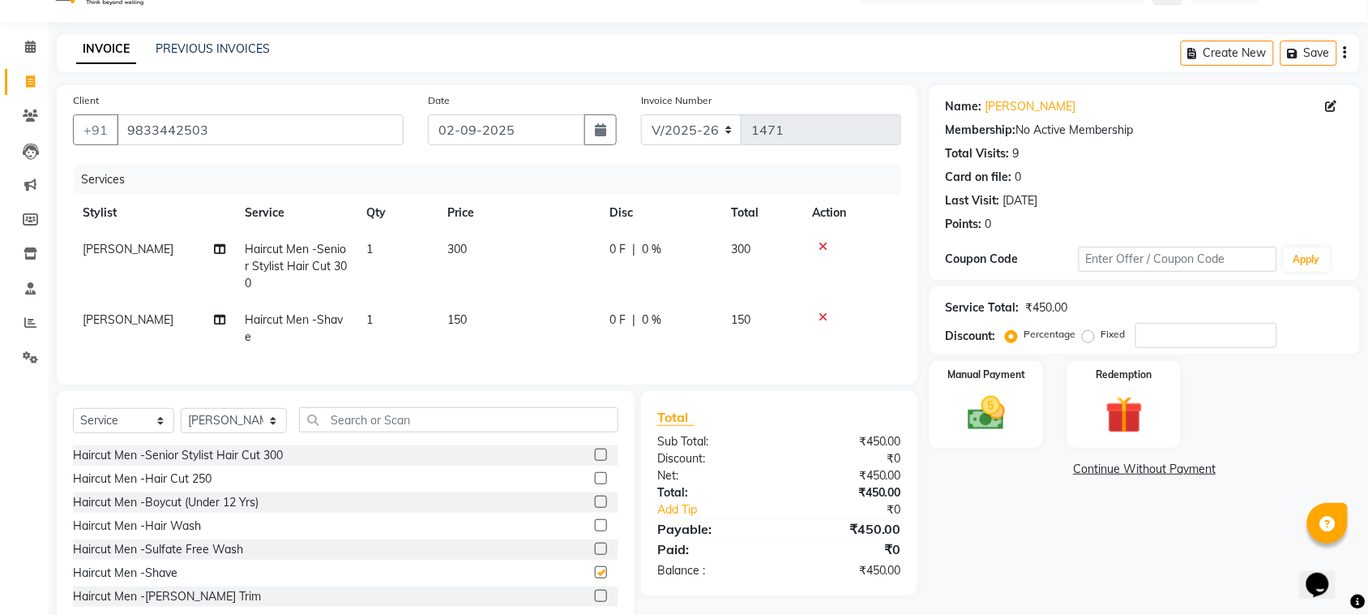
scroll to position [90, 0]
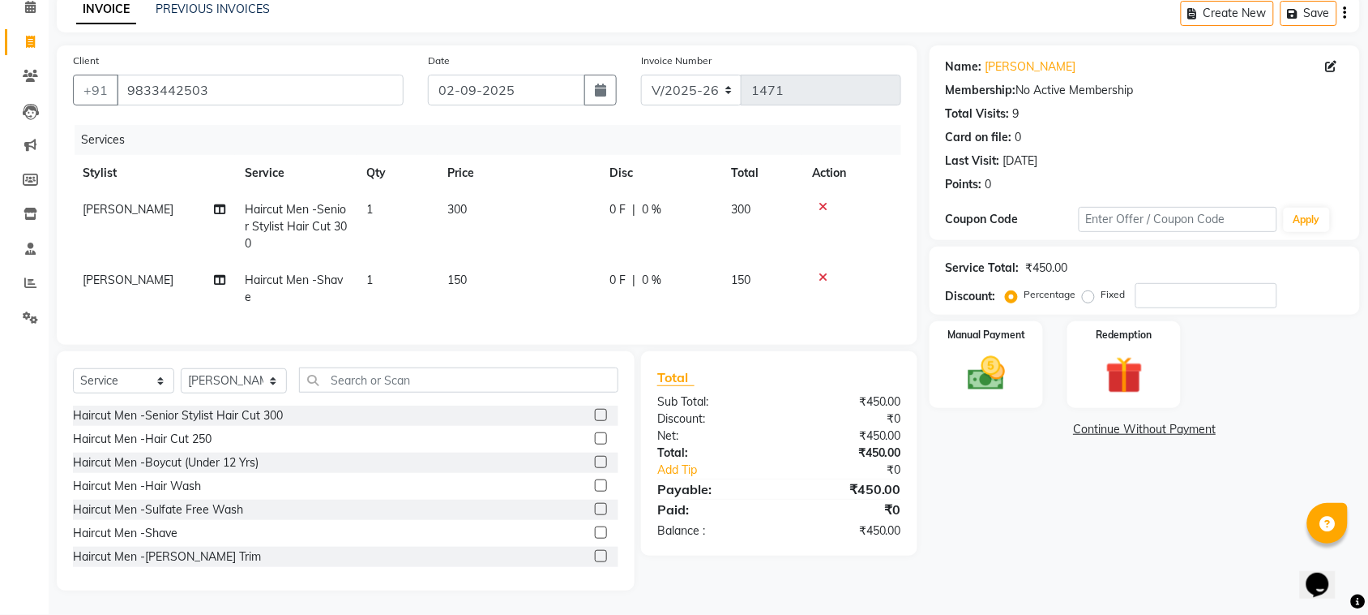
checkbox input "false"
click at [1200, 285] on input "number" at bounding box center [1207, 295] width 142 height 25
type input "20"
click at [1007, 332] on div "Manual Payment" at bounding box center [986, 364] width 118 height 91
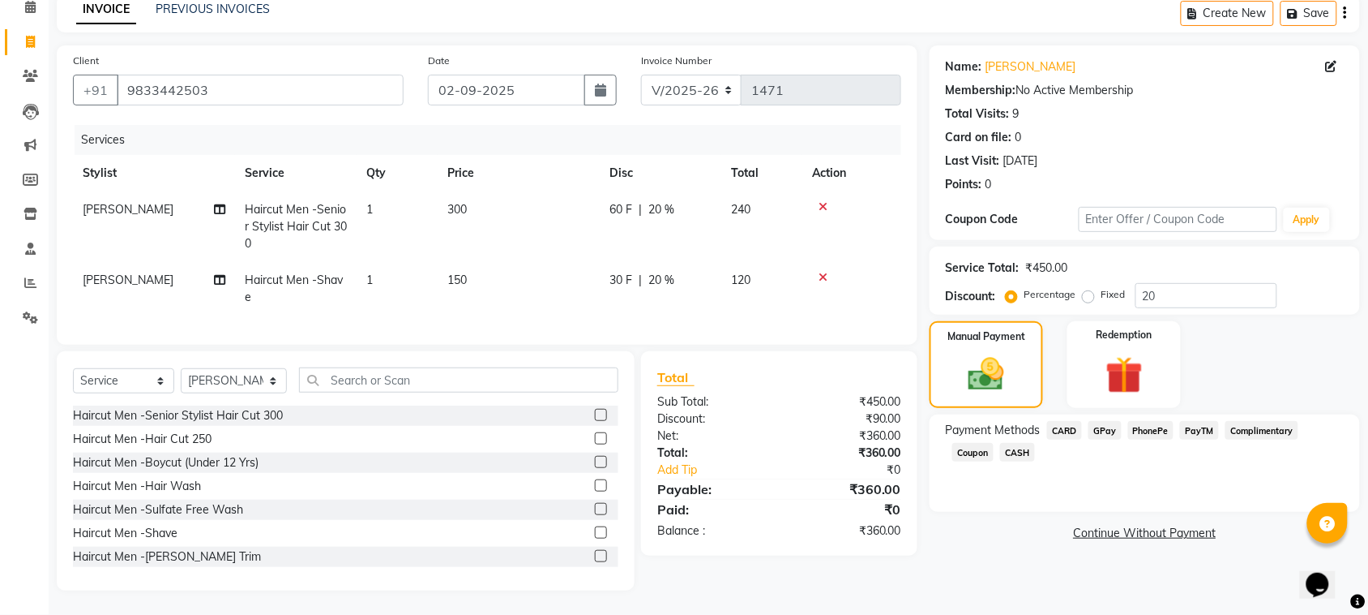
click at [1026, 443] on span "CASH" at bounding box center [1017, 452] width 35 height 19
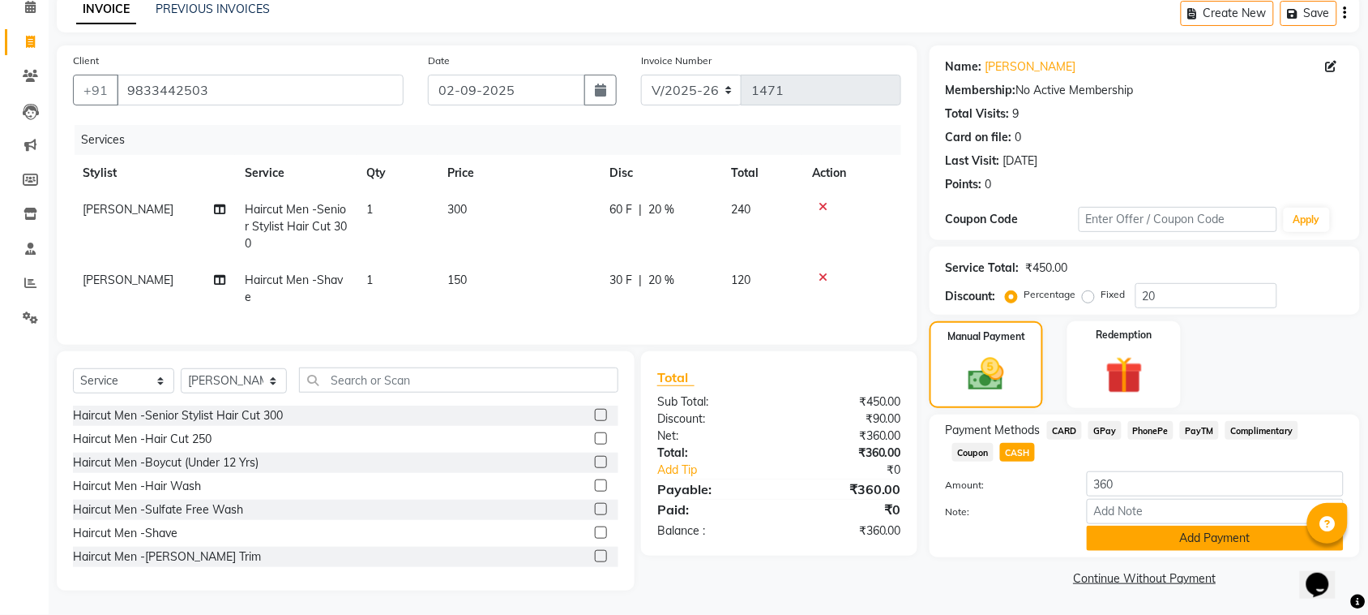
click at [1116, 525] on button "Add Payment" at bounding box center [1215, 537] width 257 height 25
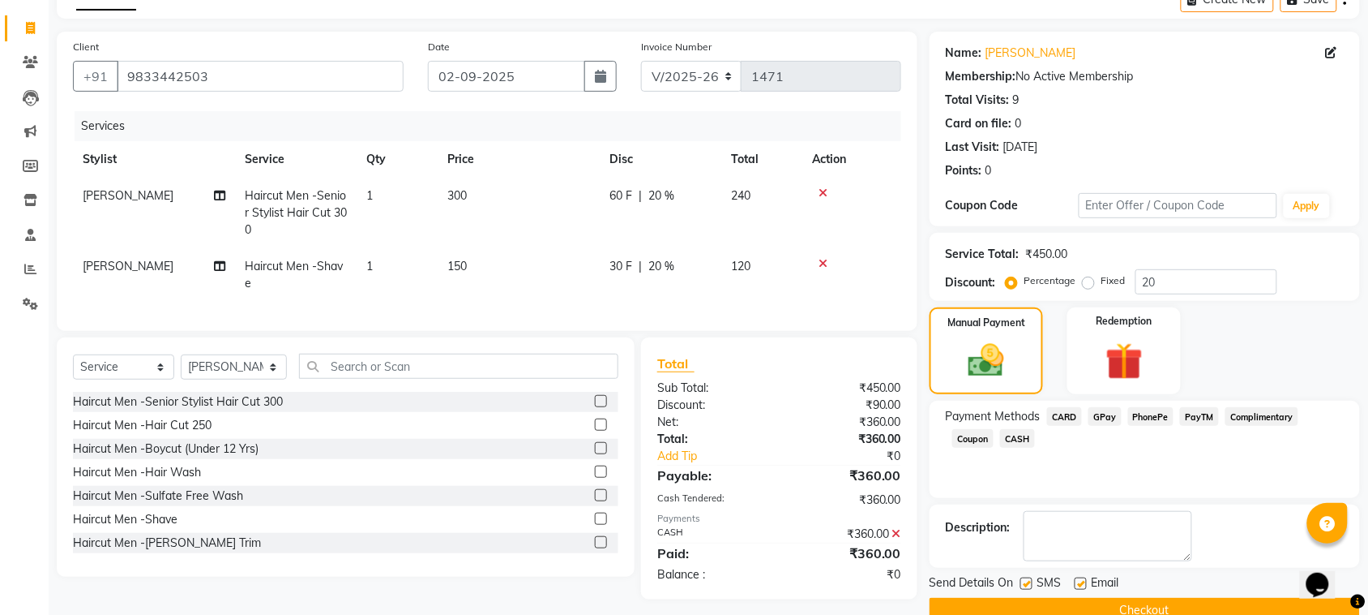
click at [113, 191] on span "[PERSON_NAME]" at bounding box center [128, 195] width 91 height 15
select select "58014"
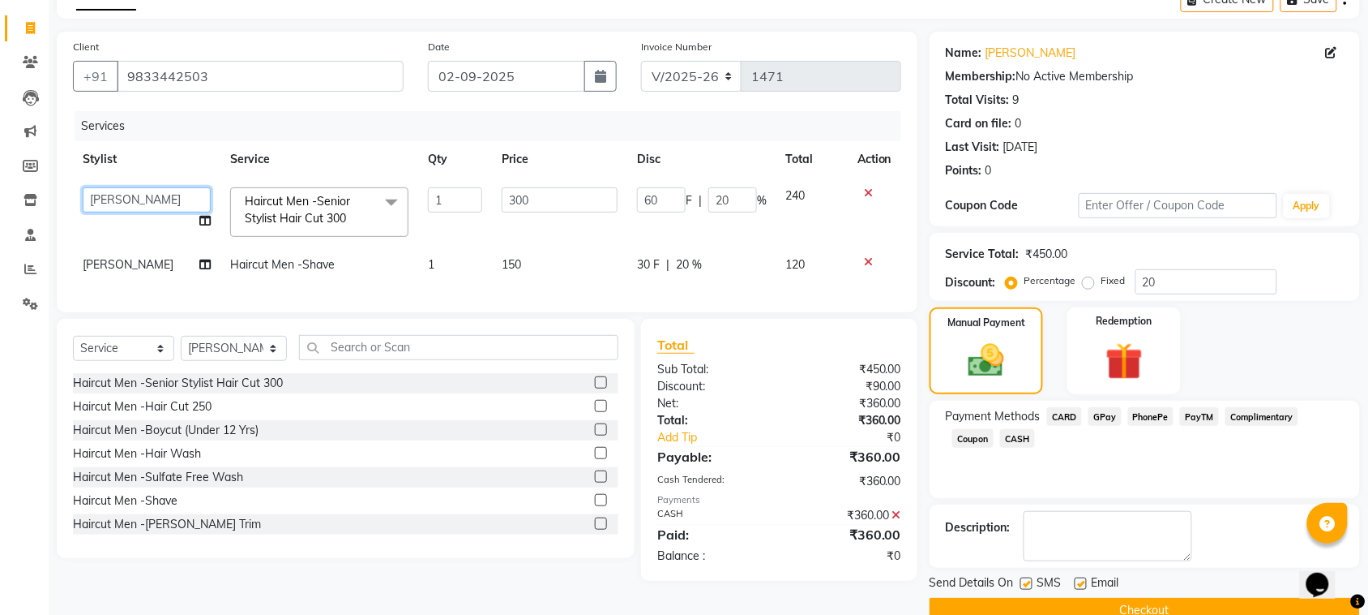
click at [113, 191] on select "Husain nishita pratiksha sajid shahid hair barber" at bounding box center [147, 199] width 128 height 25
select select "52394"
click at [110, 257] on span "[PERSON_NAME]" at bounding box center [128, 264] width 91 height 15
select select "58014"
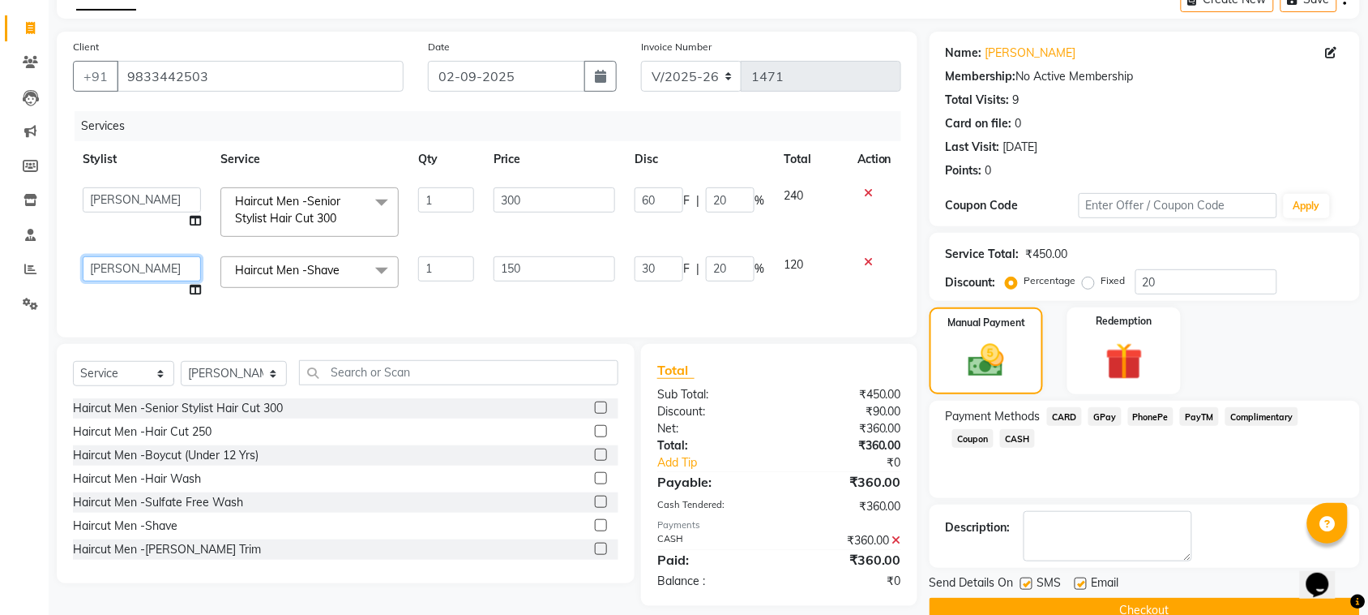
click at [110, 258] on select "Husain nishita pratiksha sajid shahid hair barber" at bounding box center [142, 268] width 118 height 25
select select "52394"
click at [1038, 602] on button "Checkout" at bounding box center [1145, 609] width 430 height 25
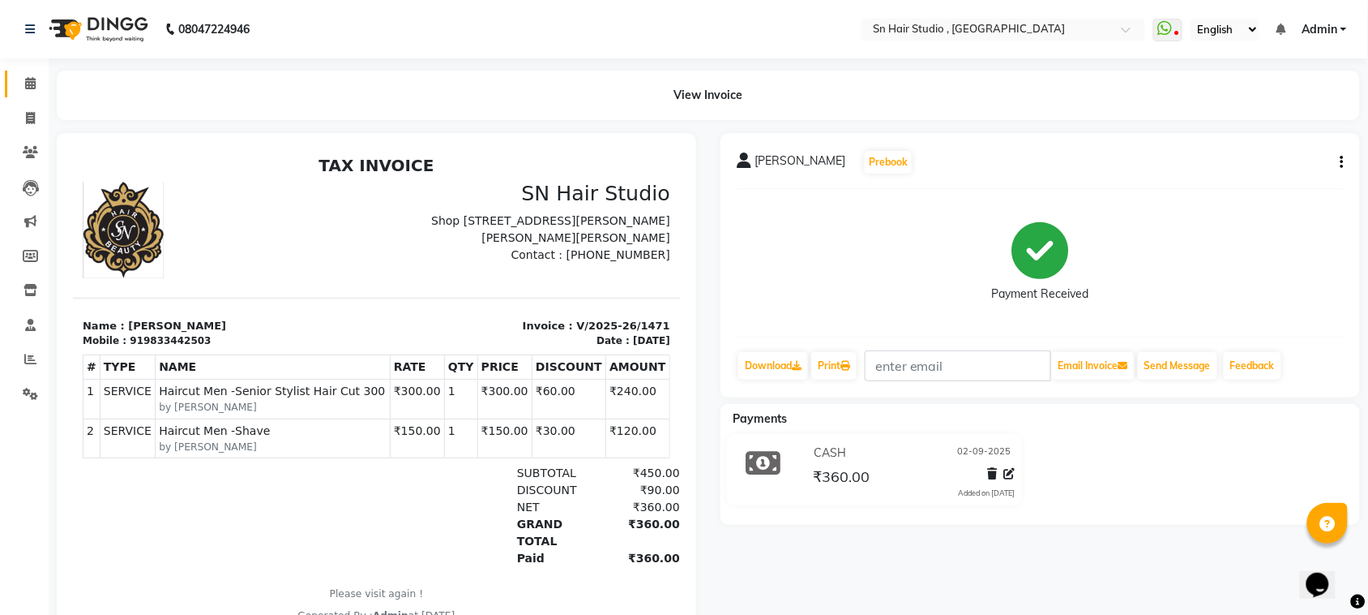
click at [26, 82] on icon at bounding box center [30, 83] width 11 height 12
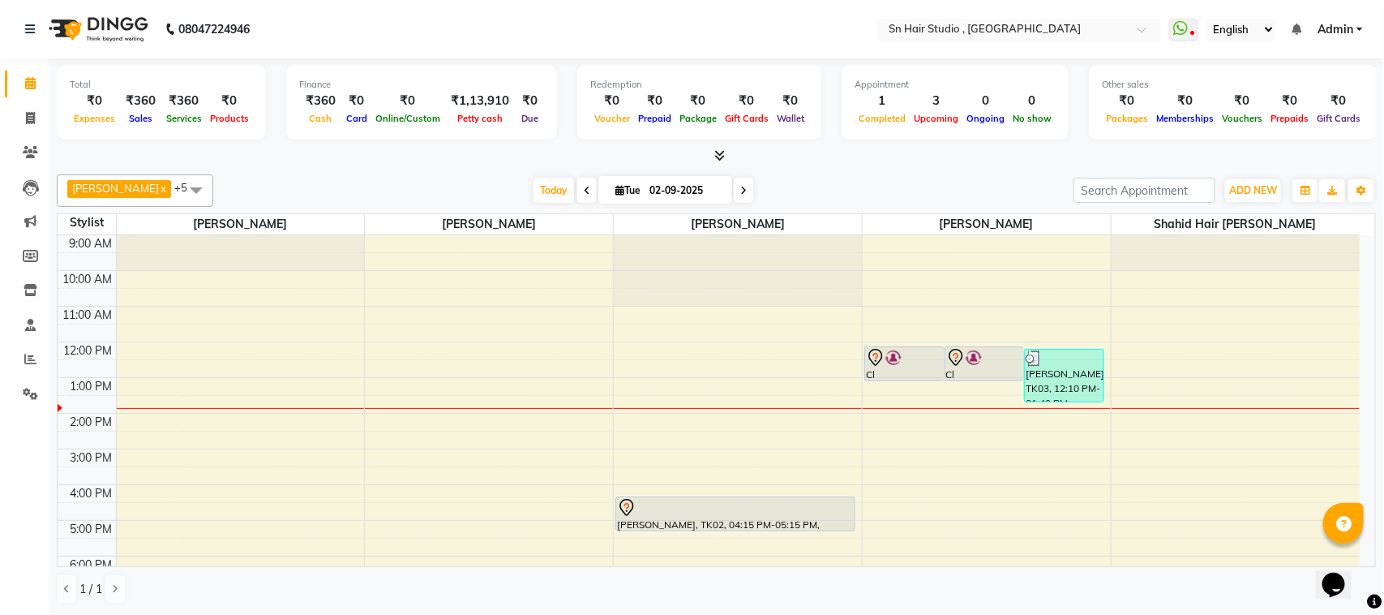
drag, startPoint x: 0, startPoint y: 77, endPoint x: 17, endPoint y: 75, distance: 17.1
click at [17, 78] on li "Calendar" at bounding box center [24, 83] width 49 height 35
click at [317, 160] on div at bounding box center [716, 156] width 1319 height 17
click at [738, 191] on div "Today Tue 02-09-2025" at bounding box center [643, 190] width 844 height 24
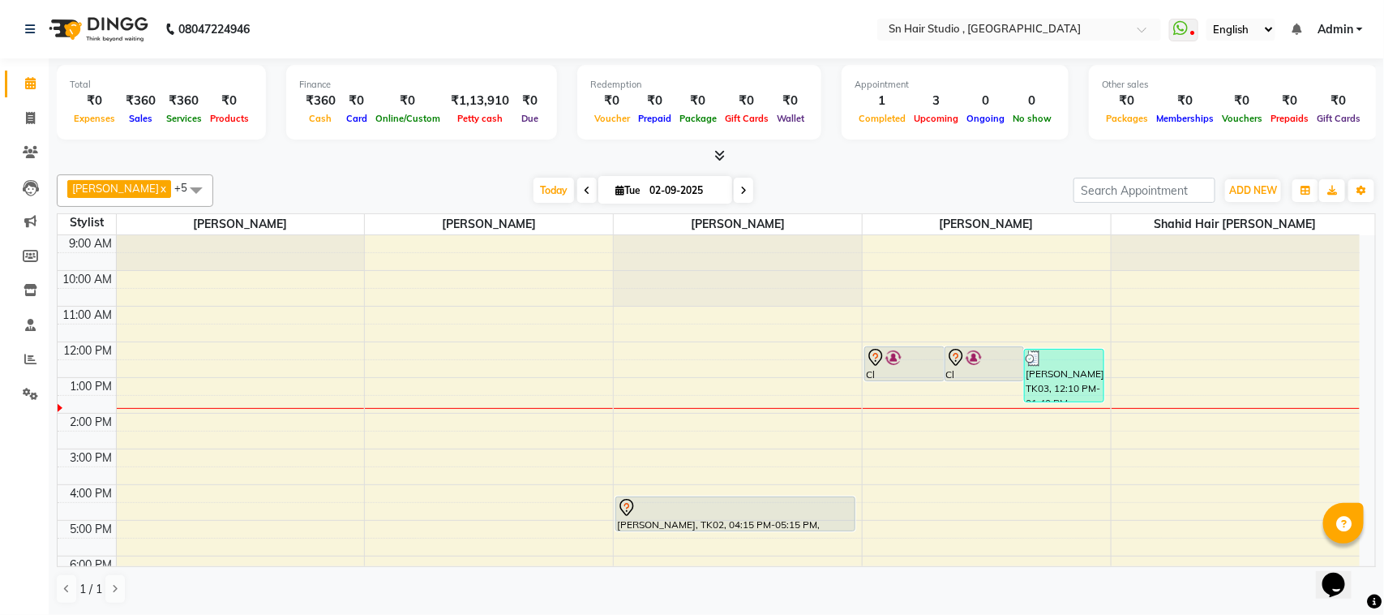
click at [738, 191] on div "Today Tue 02-09-2025" at bounding box center [643, 190] width 844 height 24
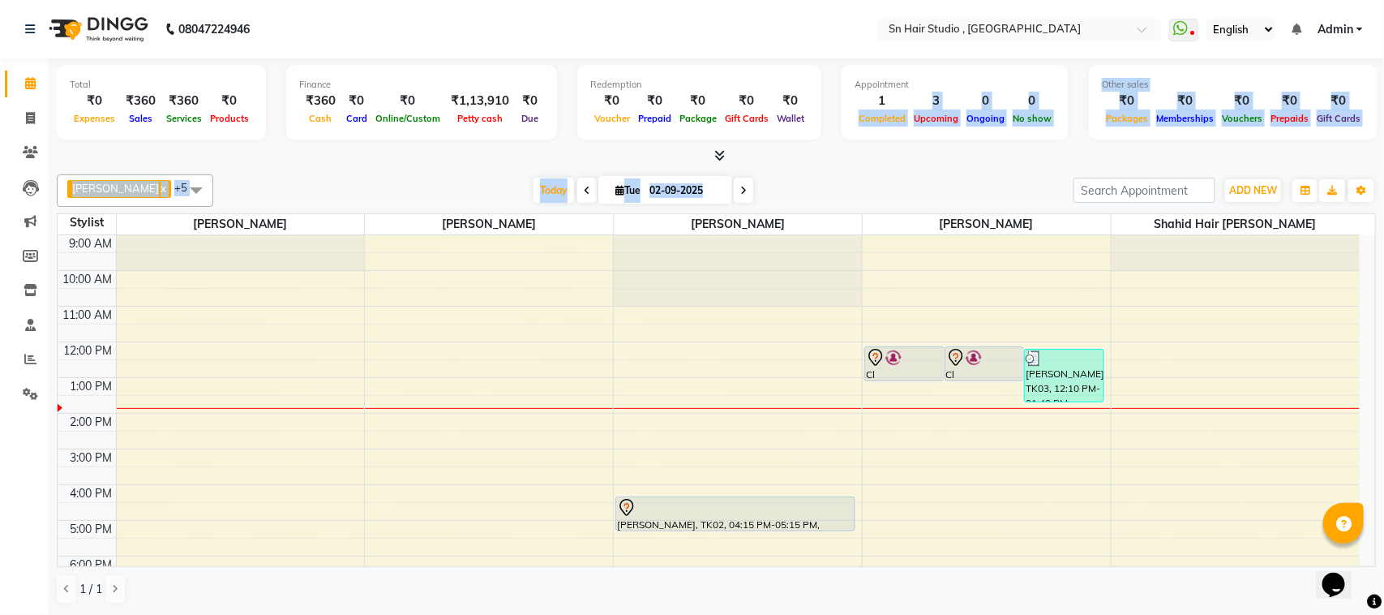
drag, startPoint x: 748, startPoint y: 186, endPoint x: 867, endPoint y: 110, distance: 141.5
click at [867, 110] on div "Total ₹0 Expenses ₹360 Sales ₹360 Services ₹0 Products Finance ₹360 Cash ₹0 Car…" at bounding box center [716, 336] width 1335 height 556
click at [700, 148] on div at bounding box center [716, 156] width 1319 height 17
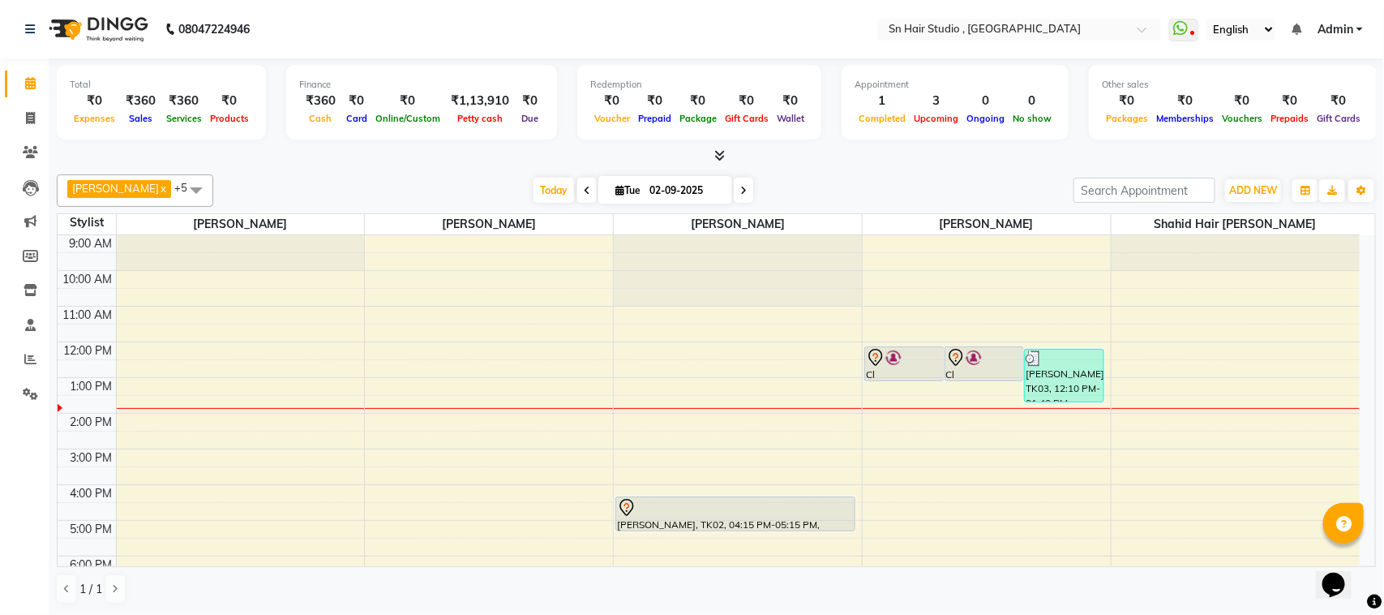
drag, startPoint x: 520, startPoint y: 156, endPoint x: 329, endPoint y: 97, distance: 200.3
click at [329, 97] on div "Total ₹0 Expenses ₹360 Sales ₹360 Services ₹0 Products Finance ₹360 Cash ₹0 Car…" at bounding box center [716, 111] width 1319 height 106
click at [983, 1] on nav "08047224946 Select Location × Sn Hair Studio , Matunga WhatsApp Status ✕ Status…" at bounding box center [692, 29] width 1384 height 58
click at [1030, 4] on nav "08047224946 Select Location × Sn Hair Studio , Matunga WhatsApp Status ✕ Status…" at bounding box center [692, 29] width 1384 height 58
